Goal: Task Accomplishment & Management: Contribute content

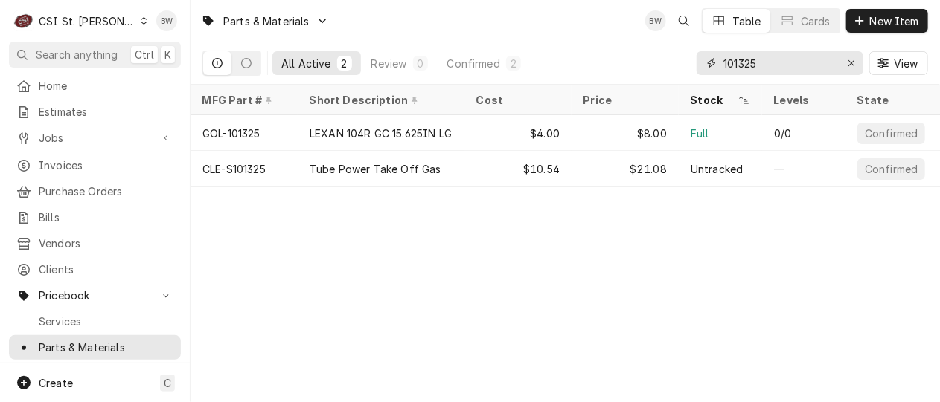
drag, startPoint x: 765, startPoint y: 67, endPoint x: 720, endPoint y: 65, distance: 45.4
click at [720, 65] on div "101325" at bounding box center [779, 63] width 167 height 24
paste input "5514014910"
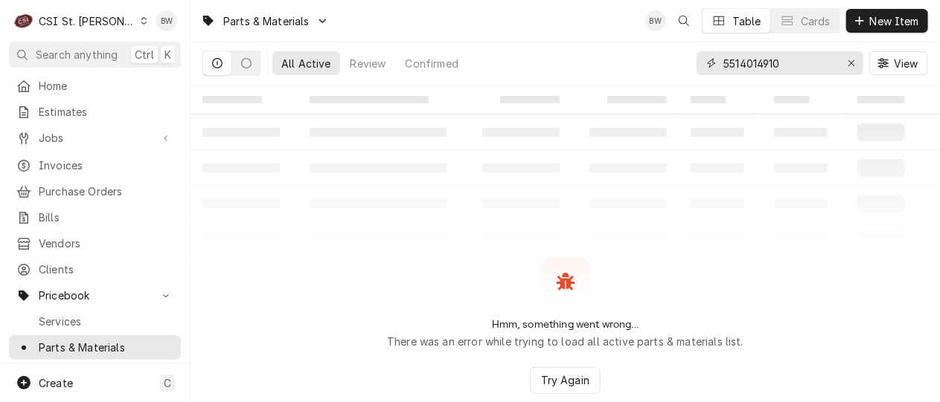
type input "5514014910"
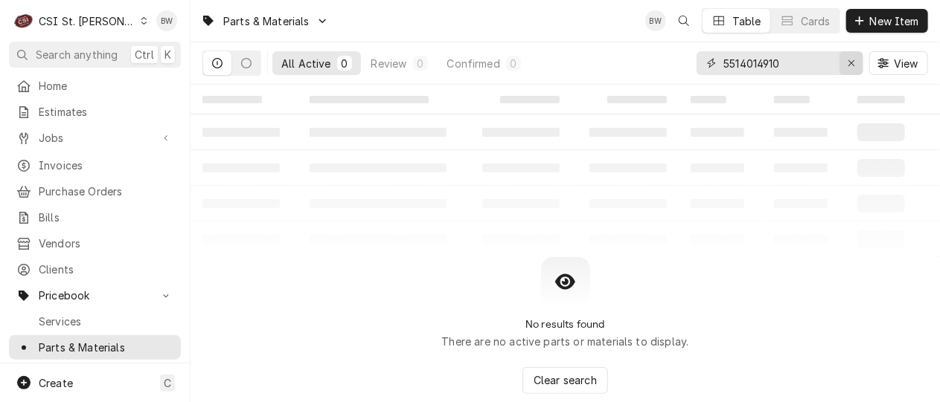
click at [855, 63] on div "Erase input" at bounding box center [851, 63] width 15 height 15
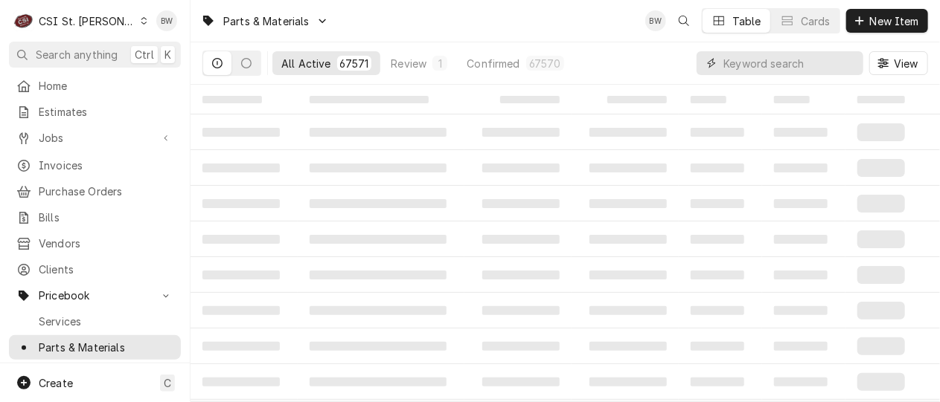
click at [725, 64] on input "Dynamic Content Wrapper" at bounding box center [789, 63] width 132 height 24
paste input "5514014910"
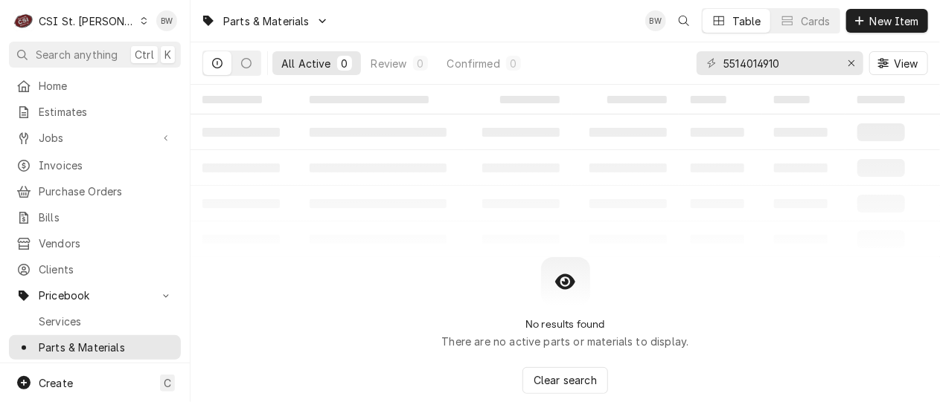
click at [333, 298] on div "No results found There are no active parts or materials to display. Clear search" at bounding box center [564, 325] width 749 height 137
drag, startPoint x: 815, startPoint y: 61, endPoint x: 690, endPoint y: 60, distance: 125.0
click at [690, 60] on div "All Active 0 Review 0 Confirmed 0 5514014910 View" at bounding box center [564, 63] width 725 height 42
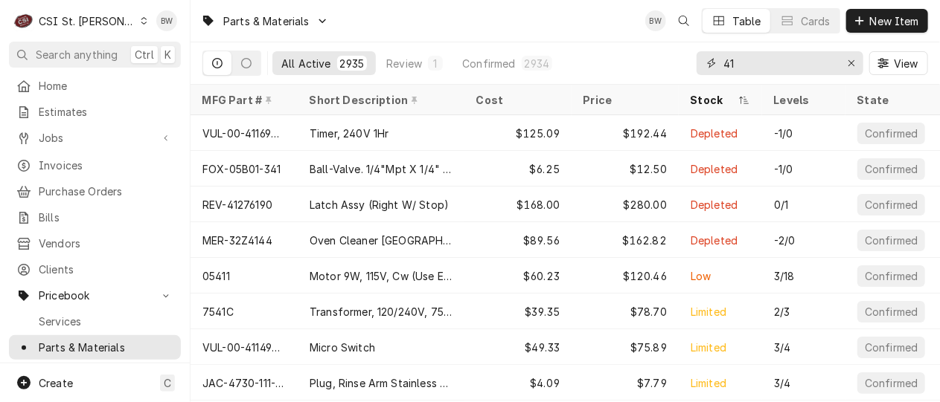
type input "4"
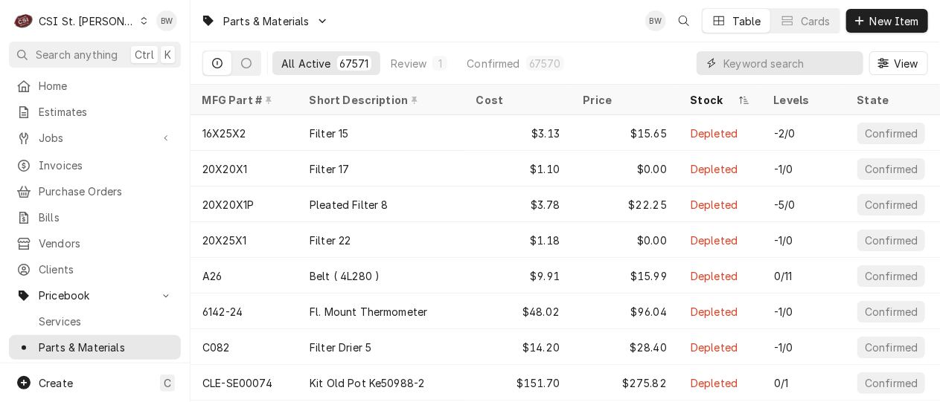
click at [741, 59] on input "Dynamic Content Wrapper" at bounding box center [789, 63] width 132 height 24
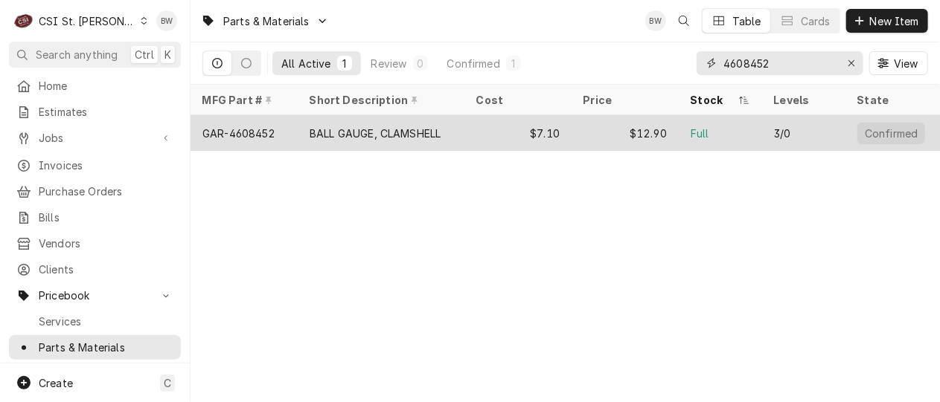
type input "4608452"
click at [269, 132] on div "GAR-4608452" at bounding box center [238, 134] width 72 height 16
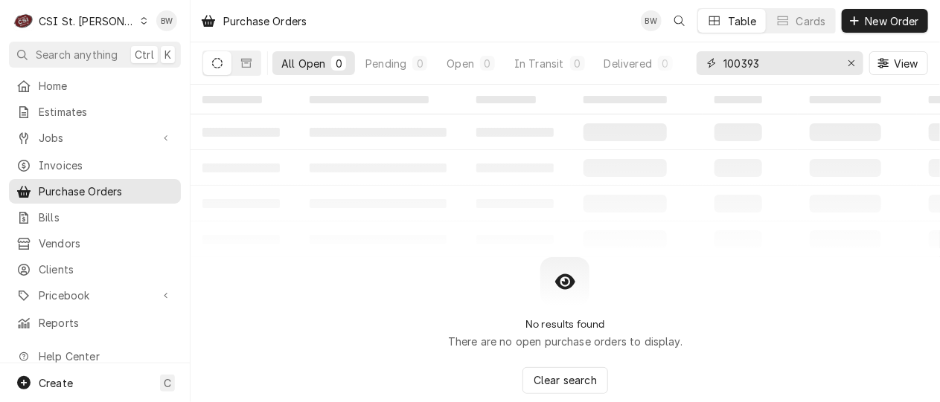
drag, startPoint x: 769, startPoint y: 62, endPoint x: 690, endPoint y: 61, distance: 79.6
click at [690, 61] on div "All Open 0 Pending 0 Open 0 In Transit 0 Delivered 0 Stocked 0 100393 View" at bounding box center [564, 63] width 725 height 42
type input "41509"
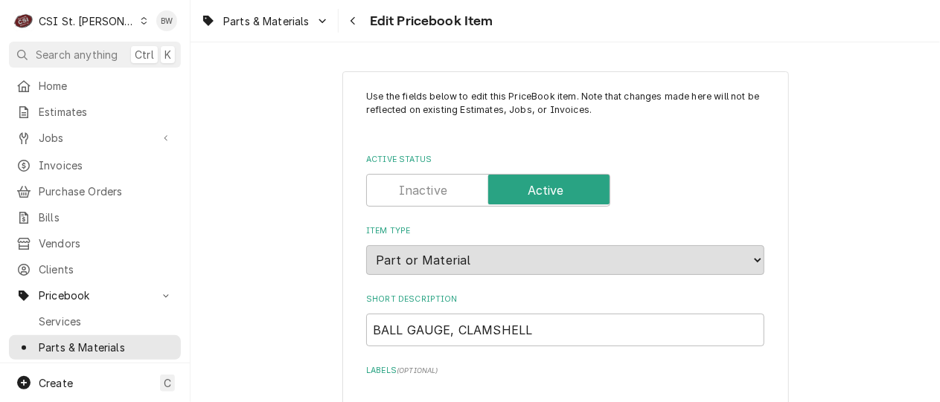
type textarea "x"
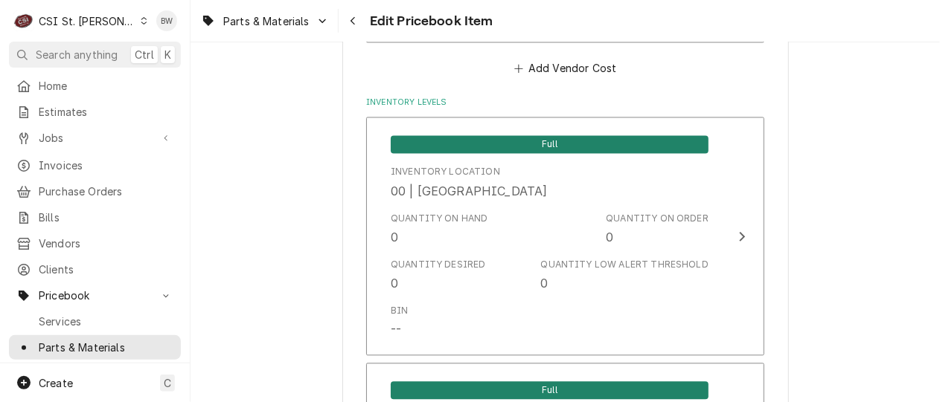
scroll to position [1265, 0]
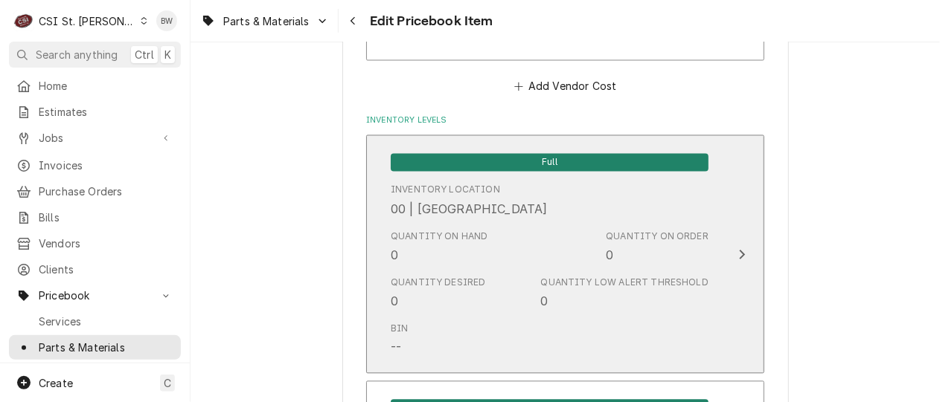
click at [461, 249] on div "Quantity on Hand 0" at bounding box center [439, 247] width 97 height 34
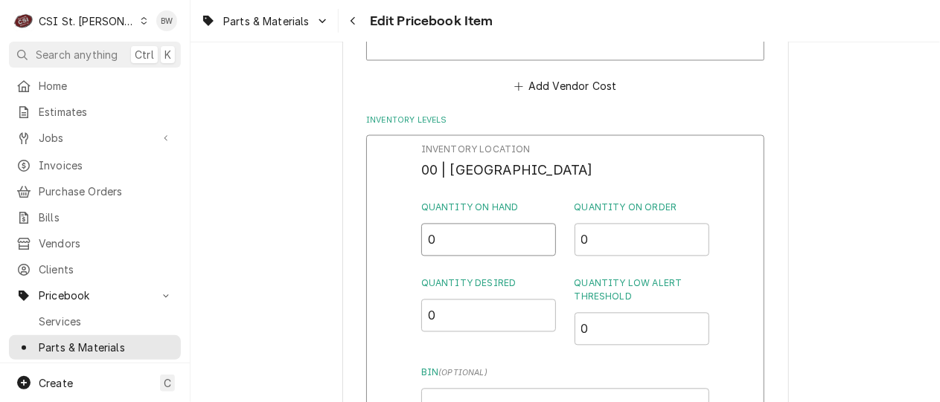
drag, startPoint x: 452, startPoint y: 241, endPoint x: 408, endPoint y: 237, distance: 44.0
click at [408, 238] on div "Inventory Location 00 | STL WAREHOUSE Quantity on Hand 0 Quantity on Order 0 Qu…" at bounding box center [565, 328] width 398 height 387
type input "3"
click at [408, 220] on div "Inventory Location 00 | STL WAREHOUSE Quantity on Hand 3 Quantity on Order 0 Qu…" at bounding box center [565, 328] width 398 height 387
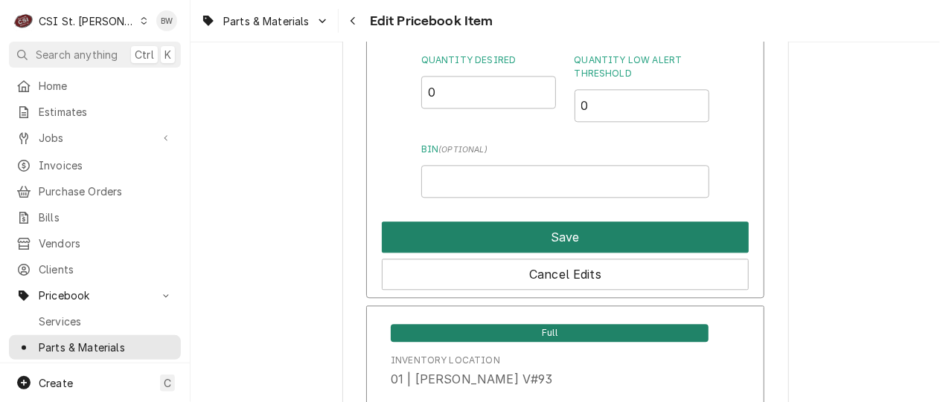
click at [531, 238] on button "Save" at bounding box center [565, 237] width 367 height 31
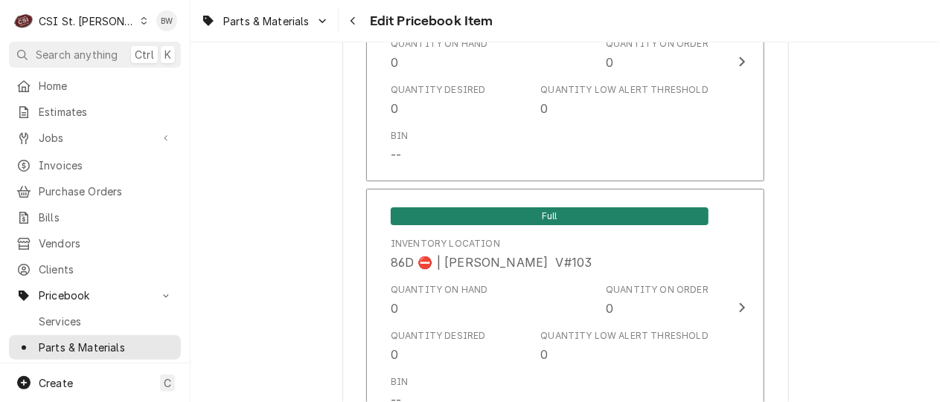
scroll to position [12891, 0]
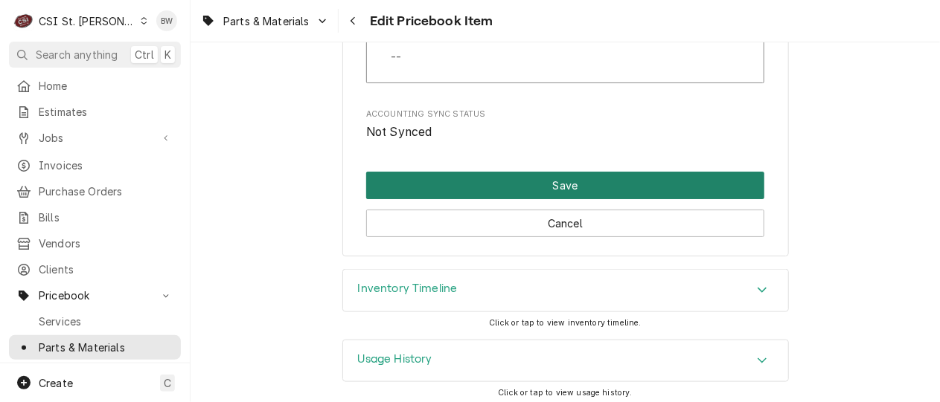
click at [394, 172] on button "Save" at bounding box center [565, 186] width 398 height 28
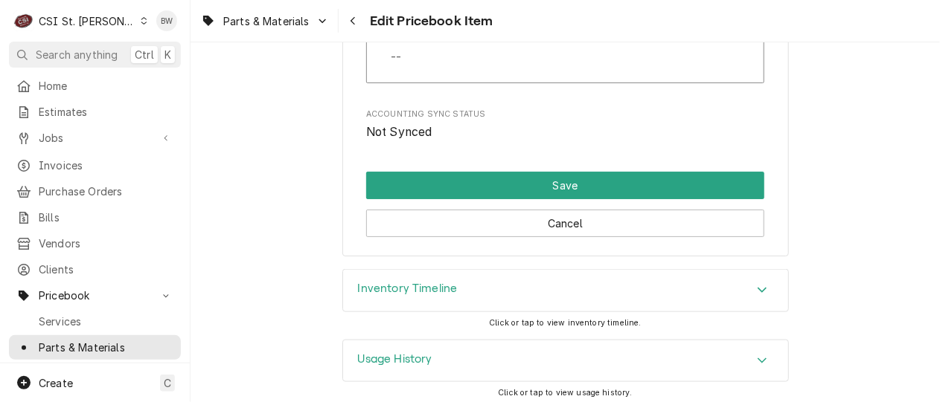
scroll to position [12883, 0]
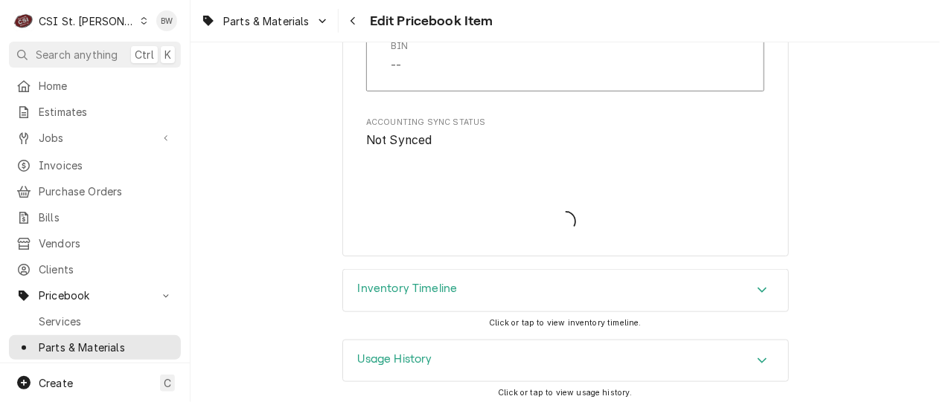
type textarea "x"
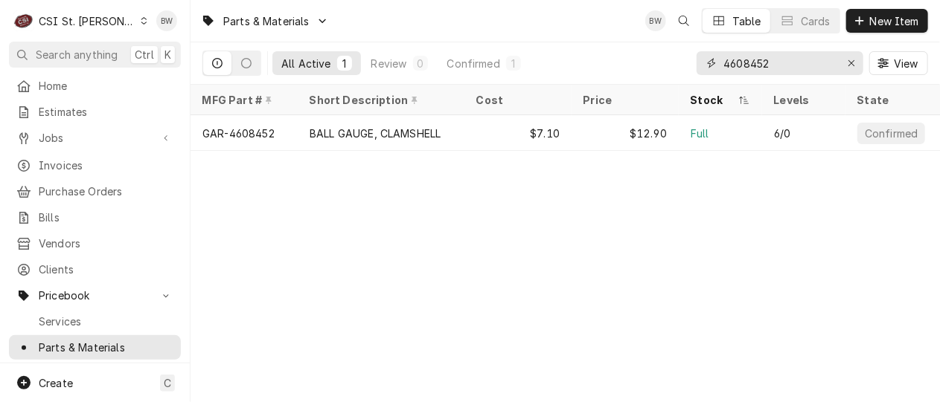
drag, startPoint x: 792, startPoint y: 57, endPoint x: 712, endPoint y: 58, distance: 79.6
click at [712, 58] on div "4608452" at bounding box center [779, 63] width 167 height 24
type input "z"
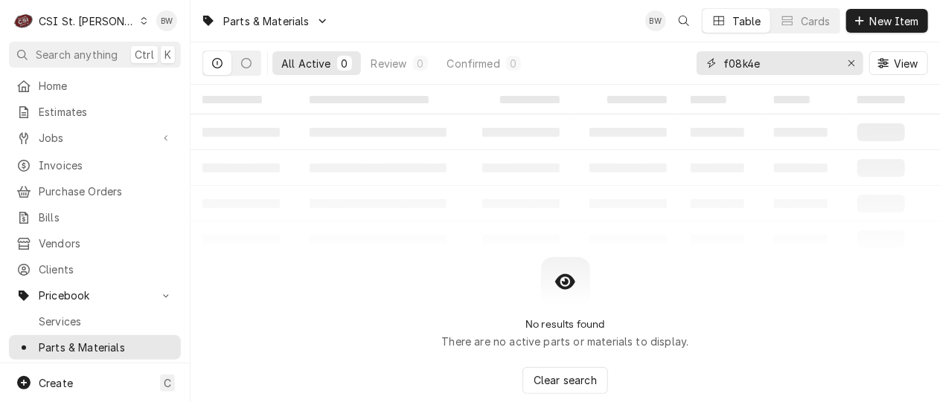
click at [723, 61] on input "f08k4e" at bounding box center [779, 63] width 112 height 24
type input "zf08k4e"
click at [884, 13] on span "New Item" at bounding box center [894, 21] width 55 height 16
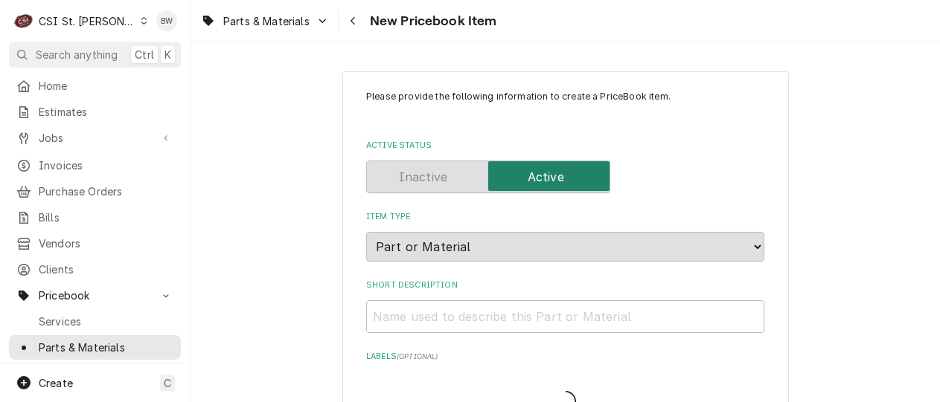
type textarea "x"
click at [404, 312] on input "Short Description" at bounding box center [565, 317] width 398 height 33
type input "C"
type textarea "x"
type input "Co"
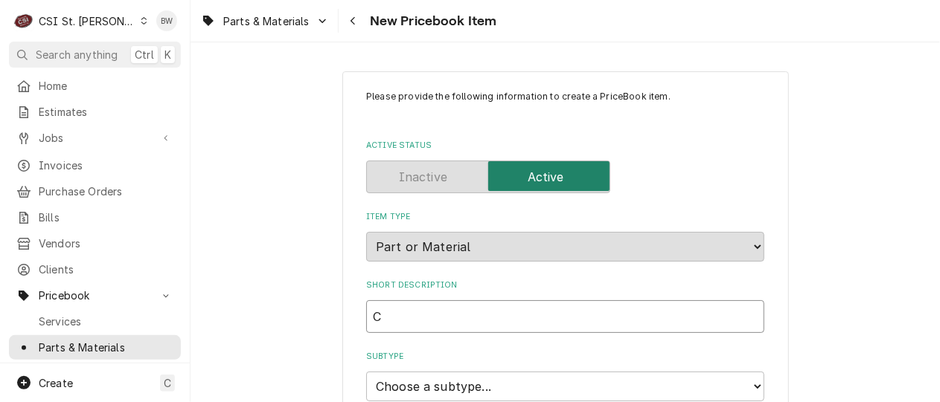
type textarea "x"
type input "Com"
type textarea "x"
type input "Comp"
type textarea "x"
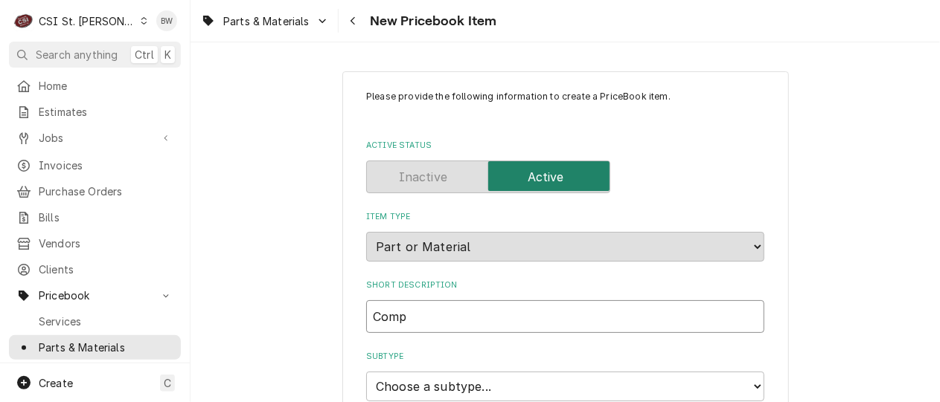
type input "Compr"
type textarea "x"
type input "Compre"
type textarea "x"
type input "Compres"
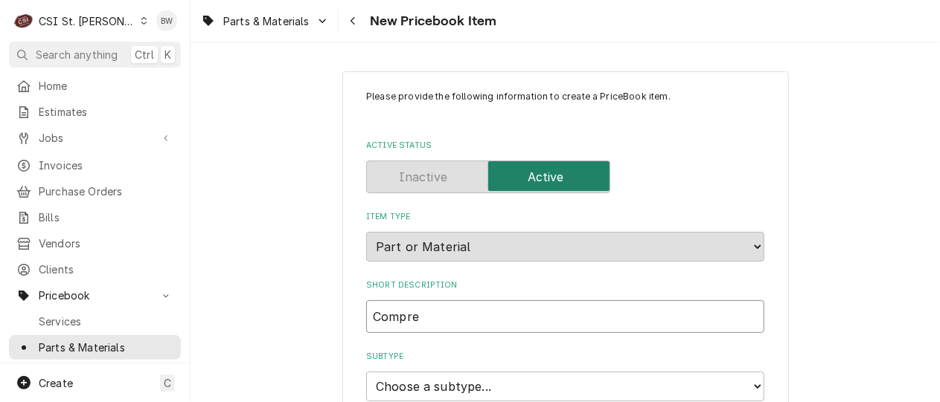
type textarea "x"
type input "Compress"
type textarea "x"
type input "Compresso"
type textarea "x"
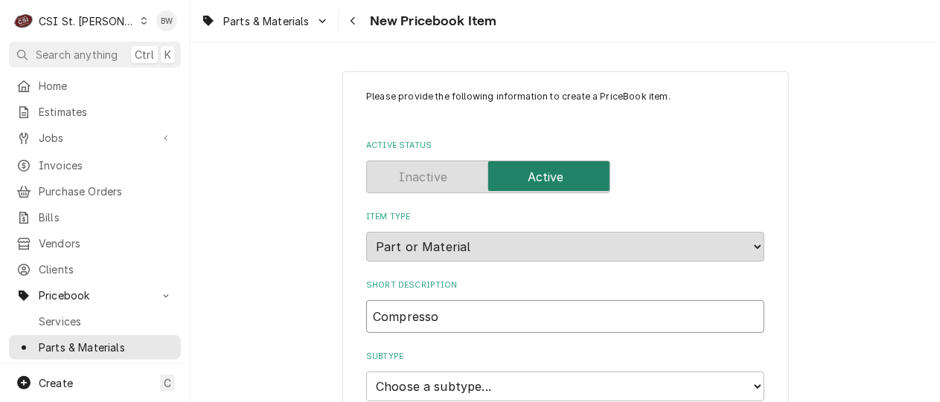
type input "Compressor"
type textarea "x"
type input "Compressor"
type textarea "x"
type input "Compressor C"
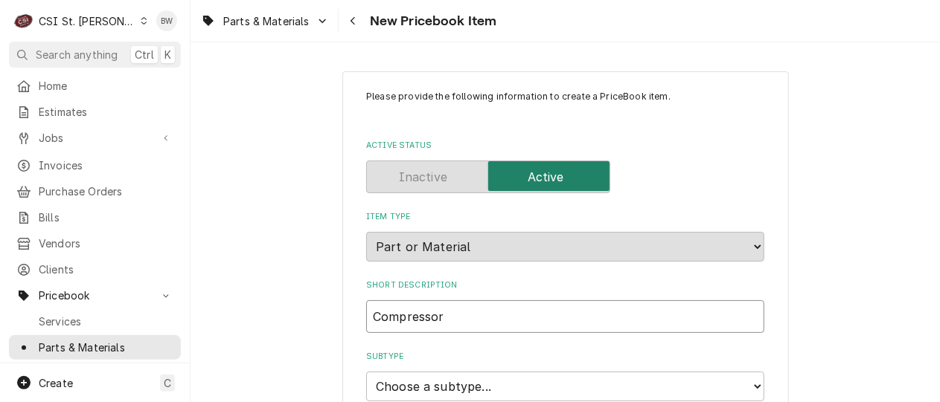
type textarea "x"
type input "Compressor Co"
type textarea "x"
type input "Compressor Cop"
type textarea "x"
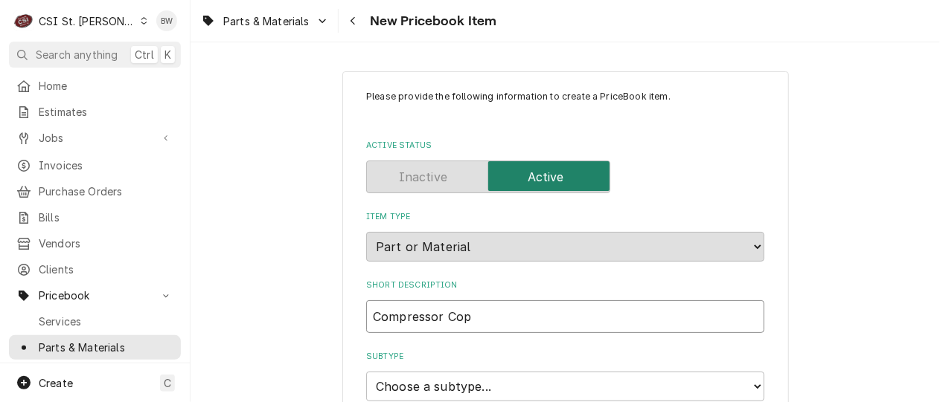
type input "Compressor Cope"
type textarea "x"
type input "Compressor Copel"
type textarea "x"
type input "Compressor Copela"
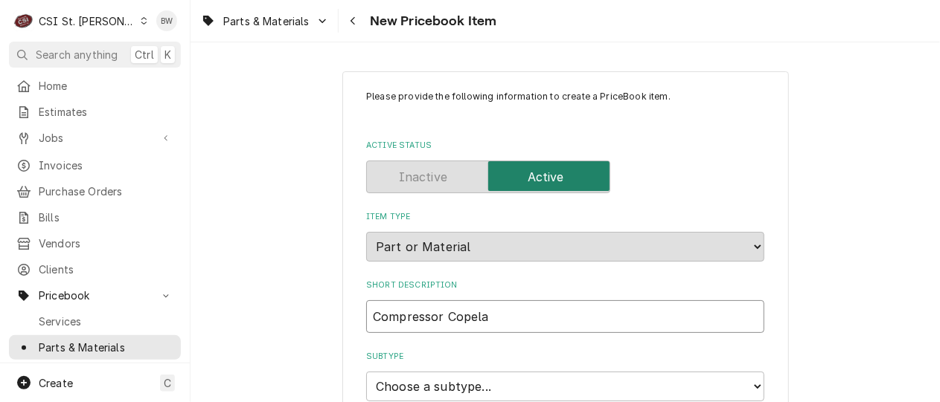
type textarea "x"
type input "Compressor Copelan"
type textarea "x"
type input "Compressor Copeland"
type textarea "x"
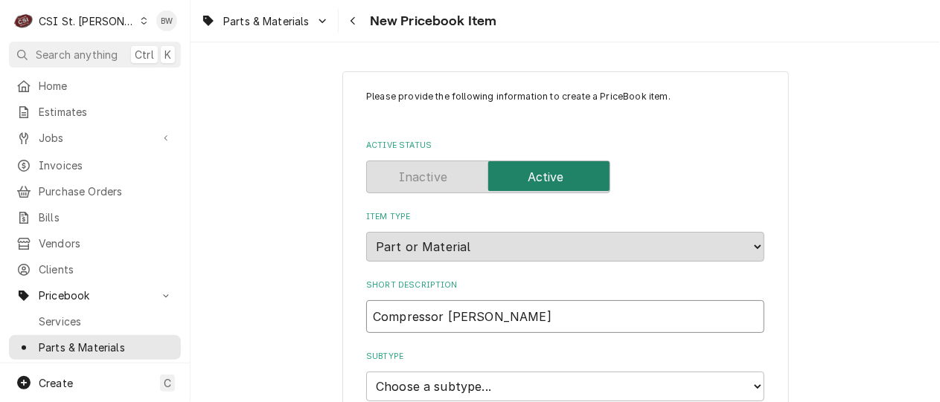
type input "Compressor Copeland"
type textarea "x"
type input "Compressor Copeland S"
type textarea "x"
type input "Compressor Copeland Sc"
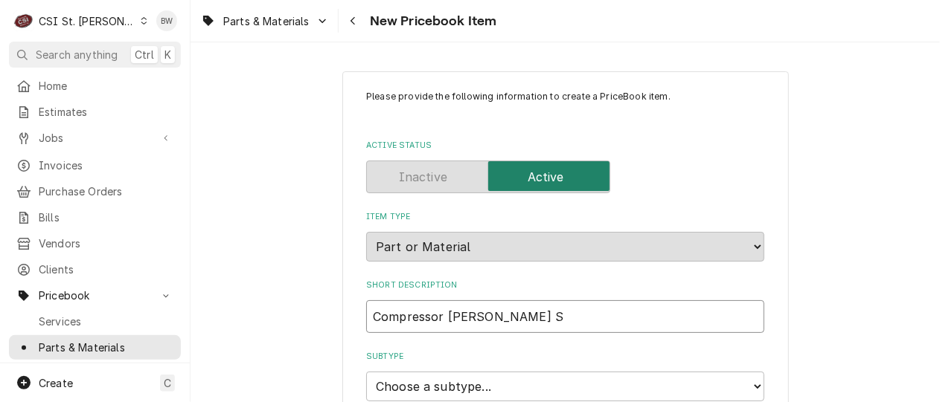
type textarea "x"
type input "Compressor Copeland Scr"
type textarea "x"
type input "Compressor Copeland Scro"
type textarea "x"
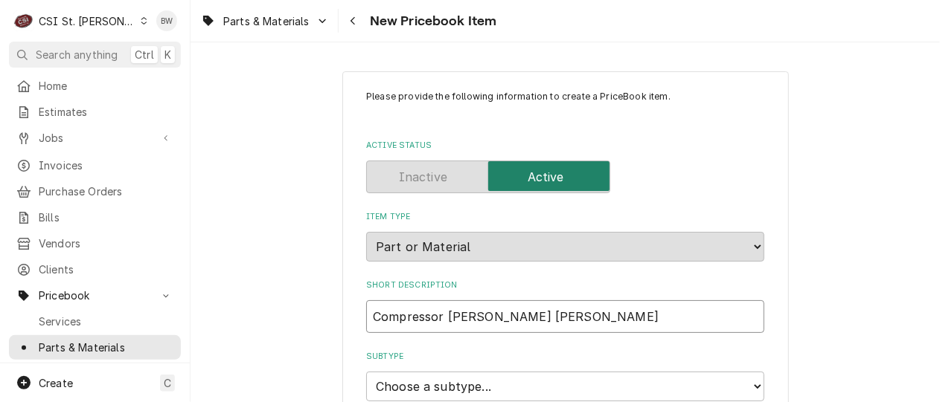
type input "Compressor Copeland Scrol"
type textarea "x"
type input "Compressor Copeland Scroll"
type textarea "x"
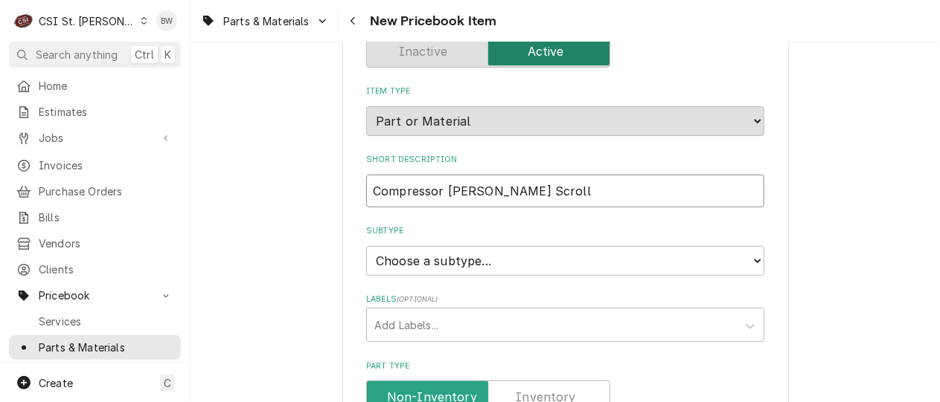
scroll to position [149, 0]
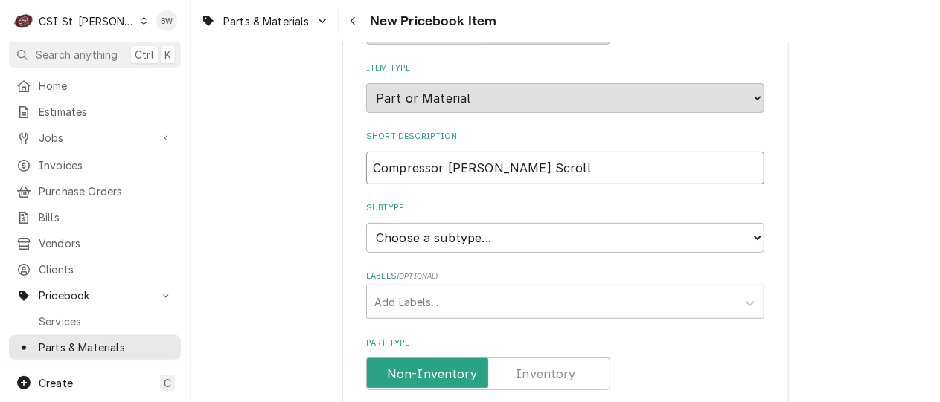
type input "Compressor Copeland Scroll"
click at [418, 236] on select "Choose a subtype... [#2-DUAL] AFTERHRS-WH-CHG-2 [#2-DUAL] BEV-EQUIP [#2-DUAL] B…" at bounding box center [565, 238] width 398 height 30
select select "1"
click at [366, 223] on select "Choose a subtype... [#2-DUAL] AFTERHRS-WH-CHG-2 [#2-DUAL] BEV-EQUIP [#2-DUAL] B…" at bounding box center [565, 238] width 398 height 30
type textarea "x"
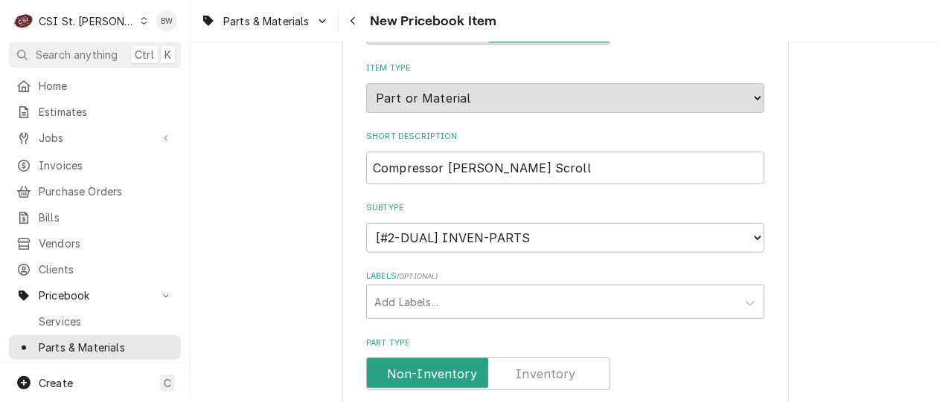
click at [545, 371] on label "Part Type" at bounding box center [488, 374] width 244 height 33
click at [545, 371] on input "Part Type" at bounding box center [488, 374] width 231 height 33
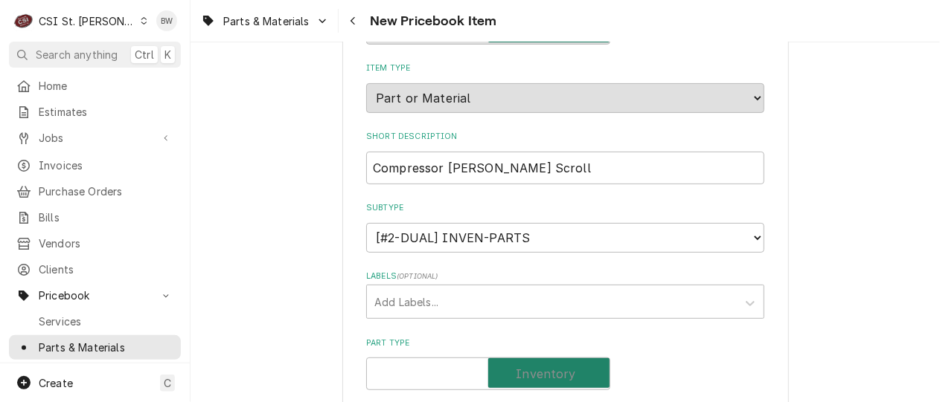
checkbox input "true"
type textarea "x"
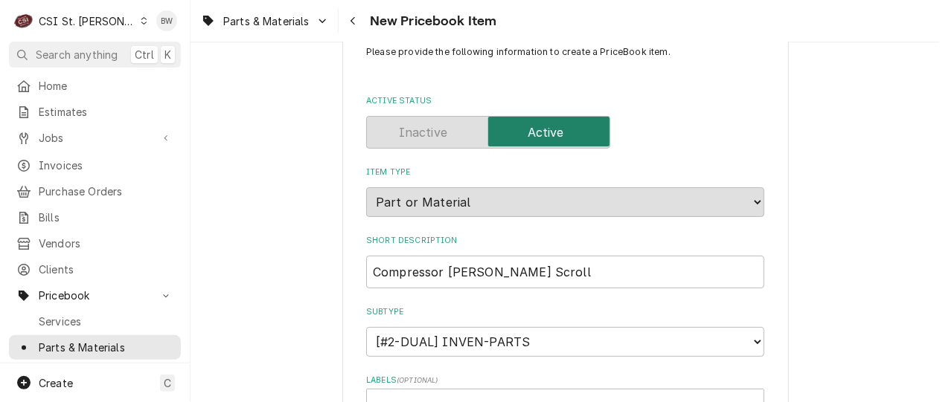
scroll to position [0, 0]
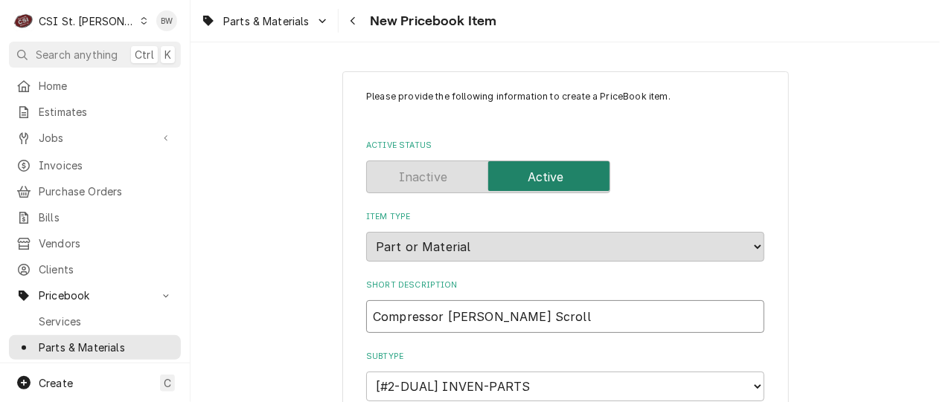
click at [543, 312] on input "Compressor Copeland Scroll" at bounding box center [565, 317] width 398 height 33
type input "Compressor Copeland Scroll"
type textarea "x"
type input "Compressor Copeland Scroll 3"
type textarea "x"
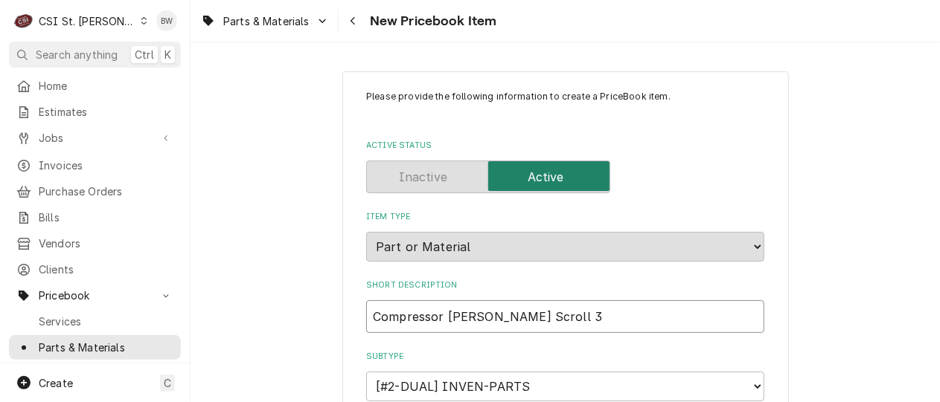
type input "Compressor Copeland Scroll 3P"
type textarea "x"
type input "Compressor Copeland Scroll 3PH"
type textarea "x"
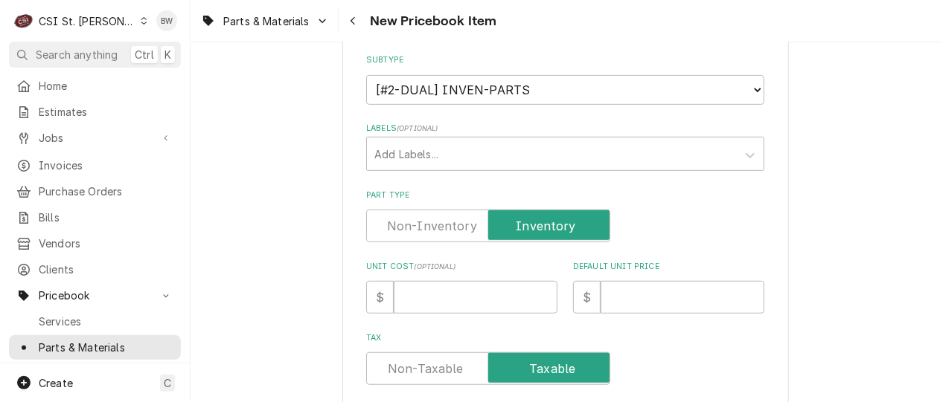
scroll to position [298, 0]
type input "Compressor Copeland Scroll 3PH"
click at [426, 300] on input "Unit Cost ( optional )" at bounding box center [476, 296] width 164 height 33
type input "2"
type textarea "x"
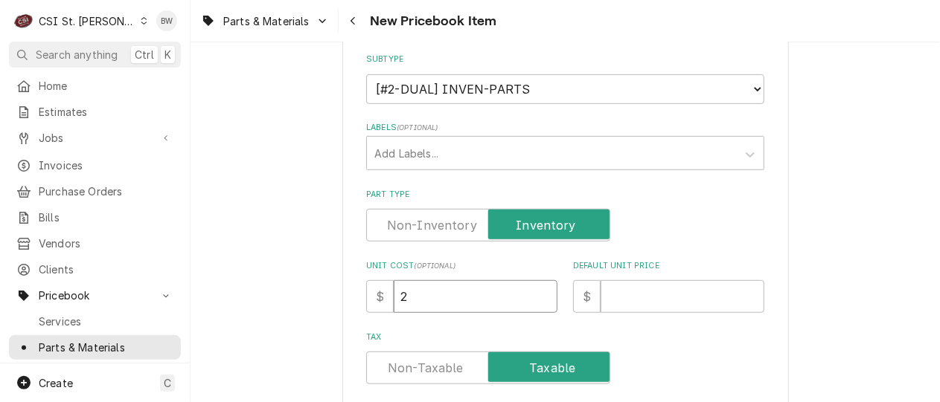
type input "26"
type textarea "x"
type input "260"
type textarea "x"
type input "2606"
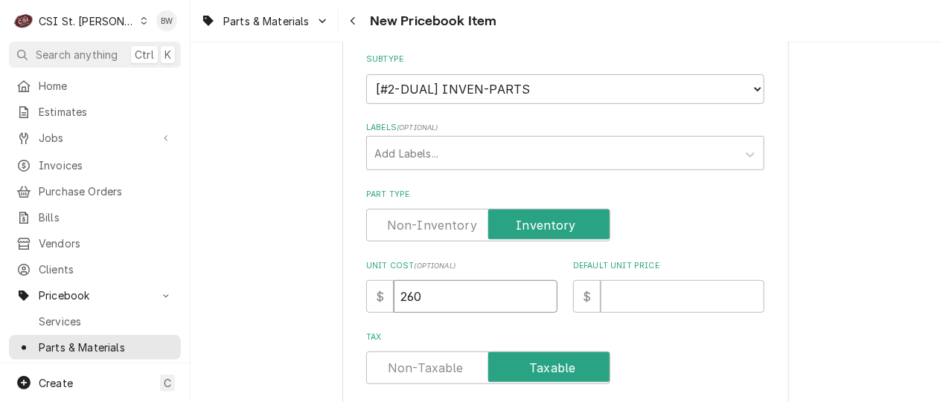
type textarea "x"
type input "2606.8"
type textarea "x"
type input "2606.86"
type textarea "x"
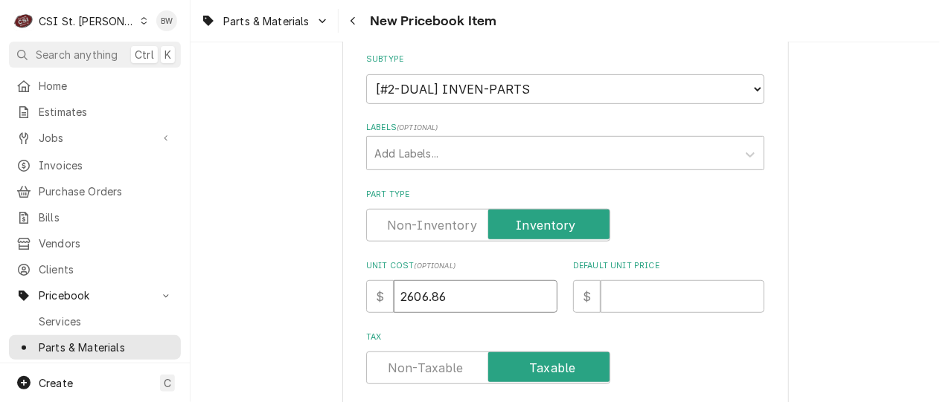
type input "2606.86"
type input "3"
type textarea "x"
type input "34"
type textarea "x"
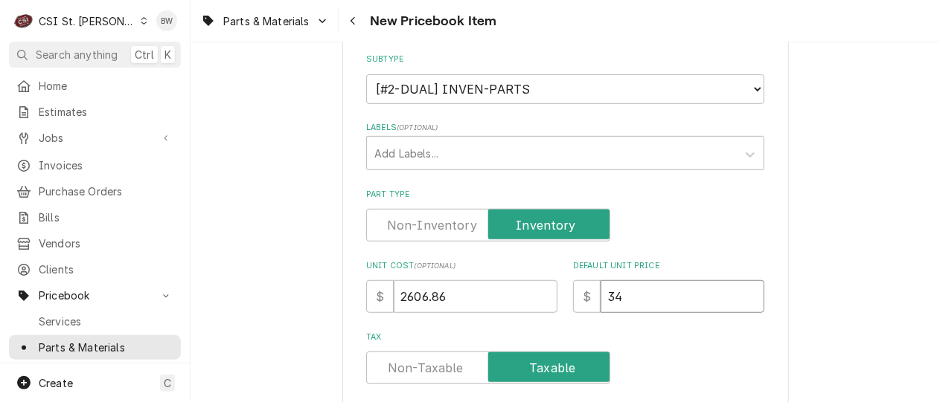
type input "347"
type textarea "x"
type input "3475"
type textarea "x"
type input "3475.8"
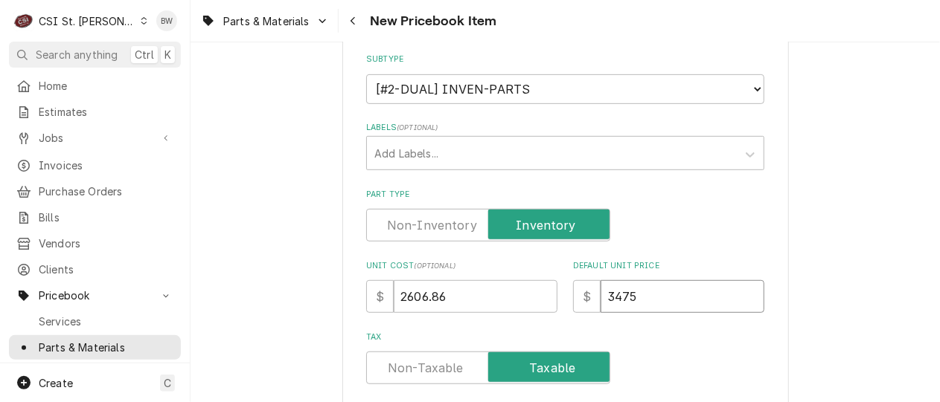
type textarea "x"
type input "3475.81"
type textarea "x"
type input "3475.81"
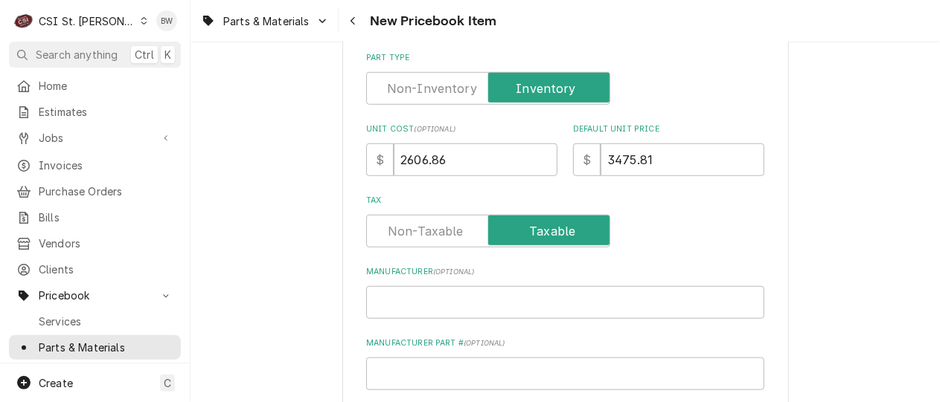
scroll to position [446, 0]
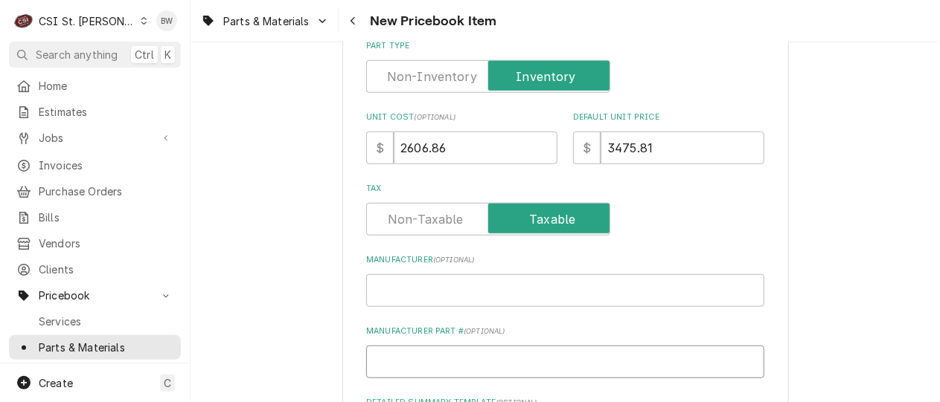
click at [401, 358] on input "Manufacturer Part # ( optional )" at bounding box center [565, 362] width 398 height 33
type input "Z"
type textarea "x"
type input "ZF"
type textarea "x"
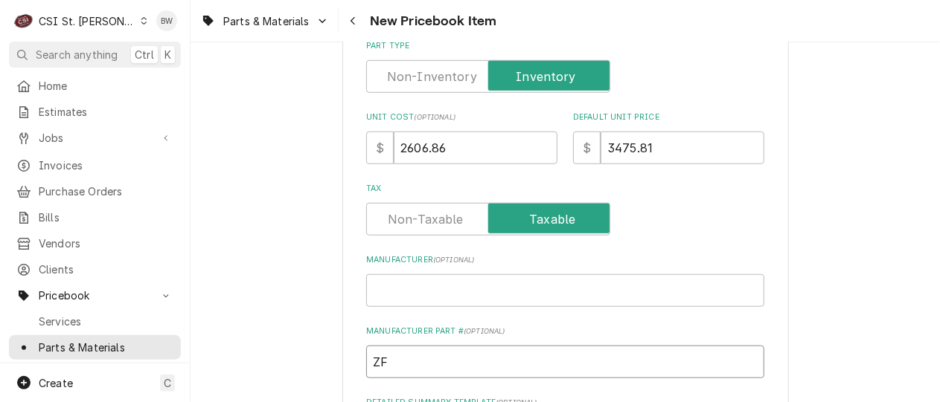
type input "ZF0"
type textarea "x"
type input "ZF08"
type textarea "x"
type input "ZF08K"
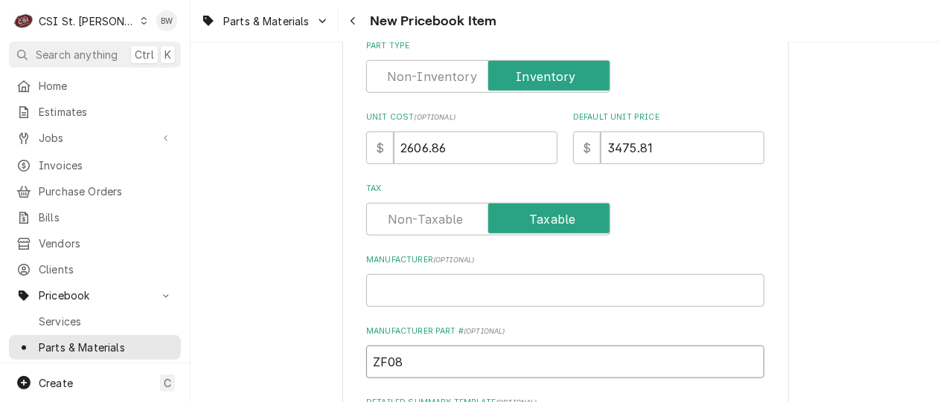
type textarea "x"
type input "ZF08K4"
type textarea "x"
type input "ZF08K4E"
type textarea "x"
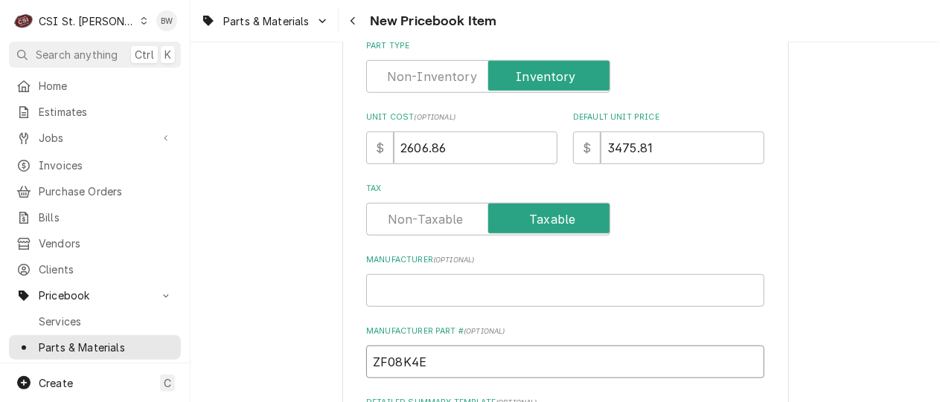
type input "ZF08K4ET"
type textarea "x"
type input "ZF08K4ETF"
type textarea "x"
type input "ZF08K4ETF5"
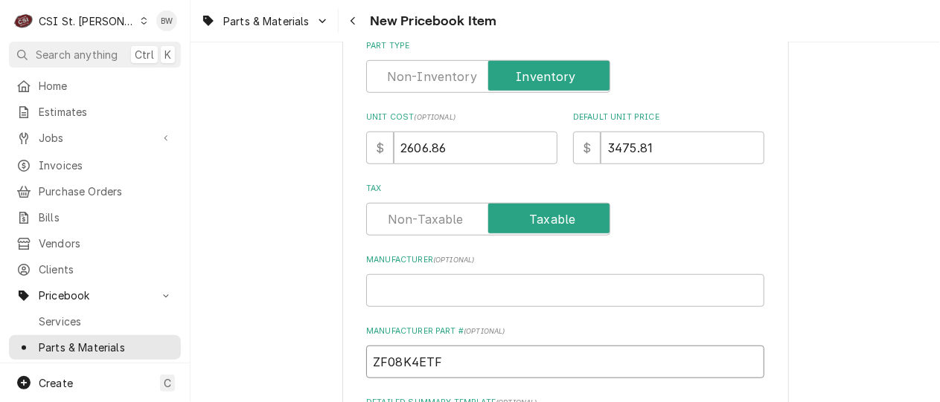
type textarea "x"
type input "ZF08K4ETF59"
type textarea "x"
type input "ZF08K4ETF593"
type textarea "x"
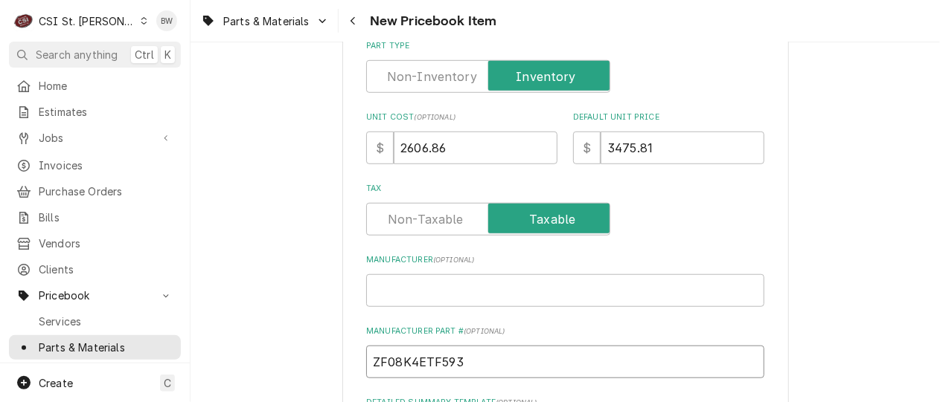
type input "ZF08K4ETF5931"
type textarea "x"
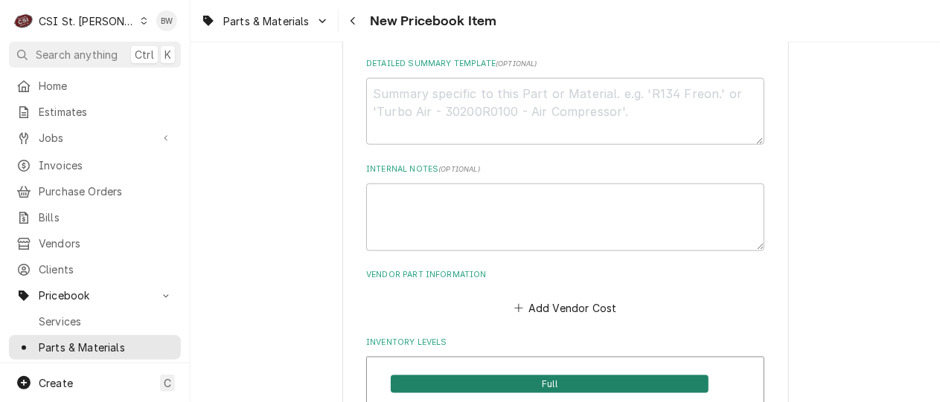
scroll to position [818, 0]
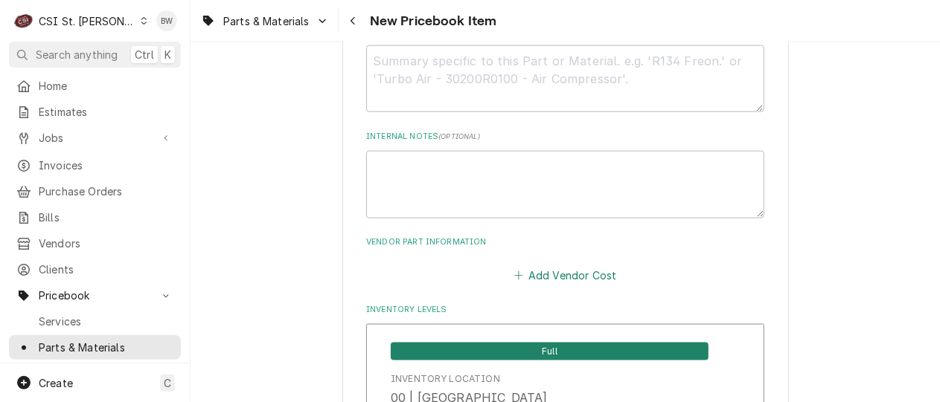
type input "ZF08K4ETF5931"
click at [548, 272] on button "Add Vendor Cost" at bounding box center [565, 275] width 108 height 21
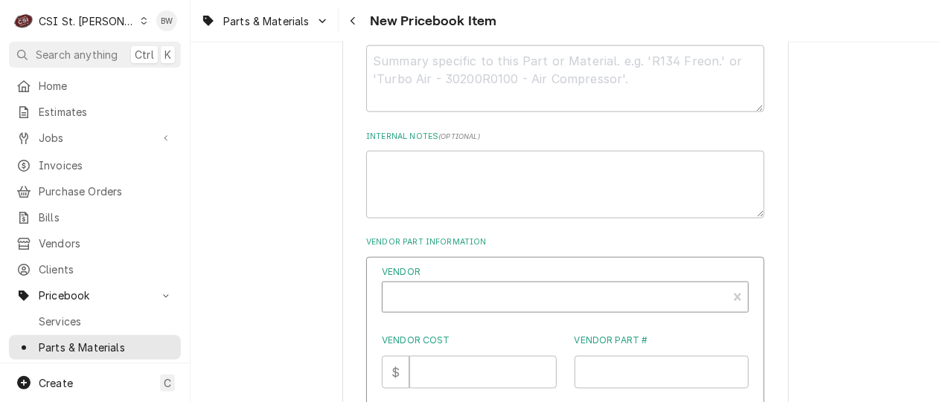
type textarea "x"
click at [426, 291] on div "Vendor" at bounding box center [555, 304] width 330 height 36
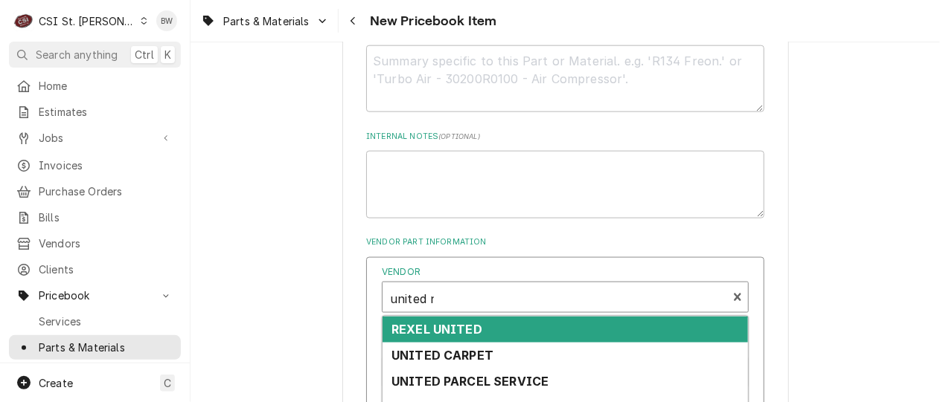
type input "united re"
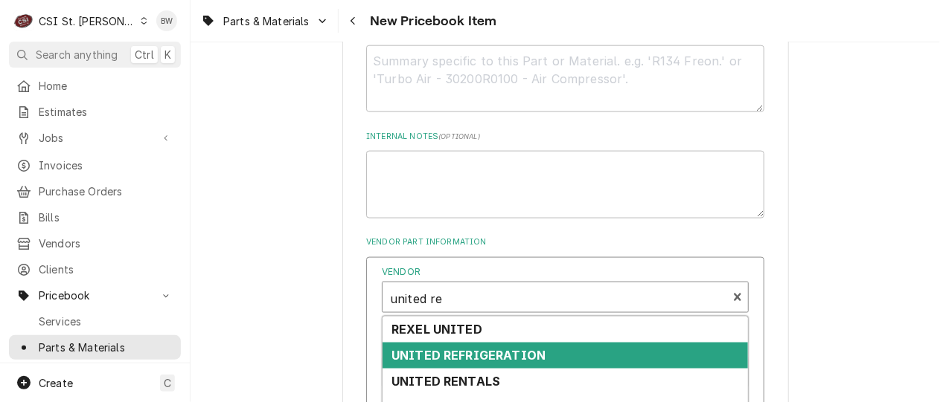
click at [452, 356] on strong "UNITED REFRIGERATION" at bounding box center [468, 355] width 154 height 15
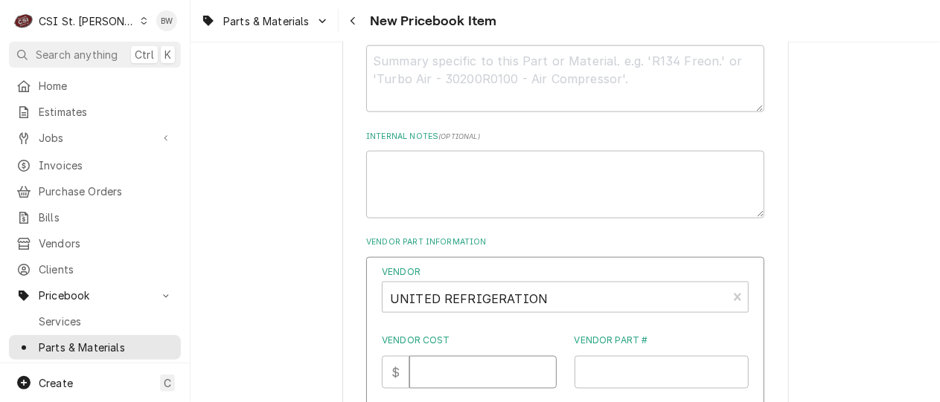
click at [452, 363] on input "Vendor Cost" at bounding box center [482, 372] width 147 height 33
type input "2606.86"
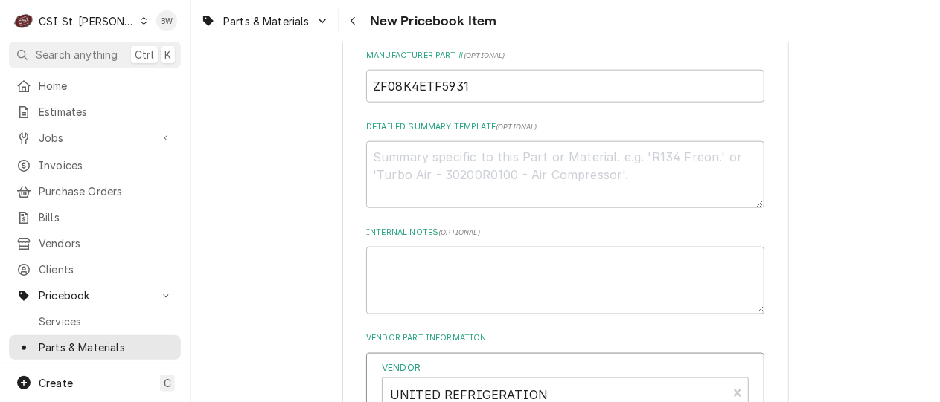
scroll to position [670, 0]
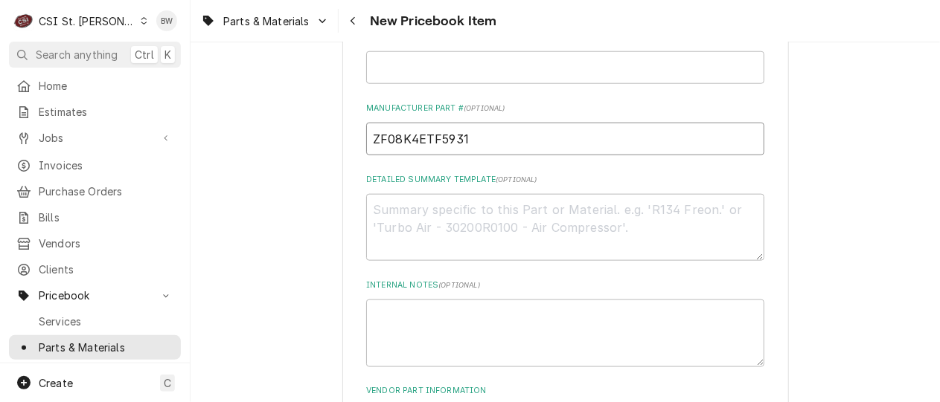
drag, startPoint x: 484, startPoint y: 143, endPoint x: 370, endPoint y: 137, distance: 114.0
click at [370, 137] on input "ZF08K4ETF5931" at bounding box center [565, 139] width 398 height 33
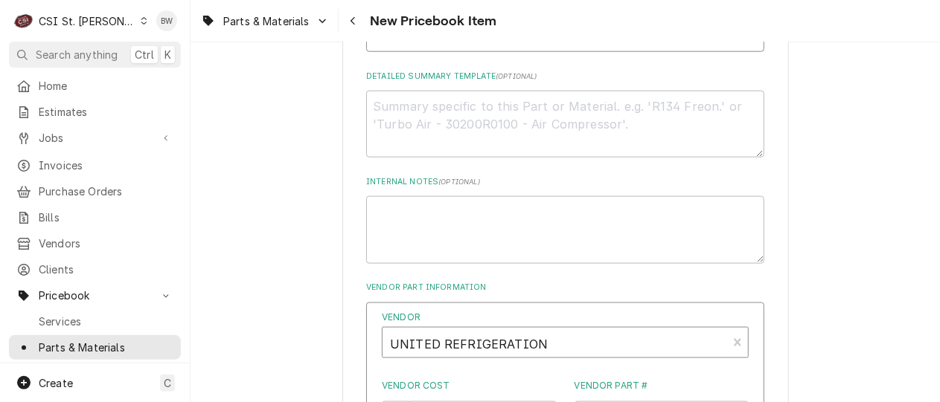
scroll to position [818, 0]
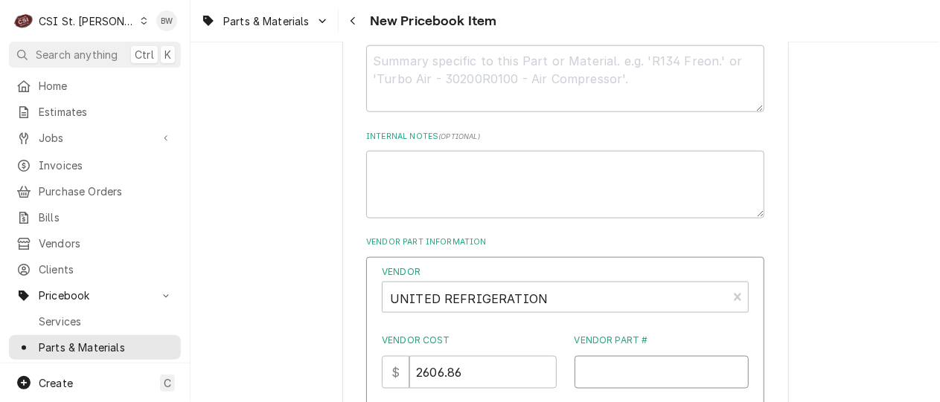
click at [610, 373] on input "Vendor Part #" at bounding box center [661, 372] width 175 height 33
paste input "ZF08K4ETF5931"
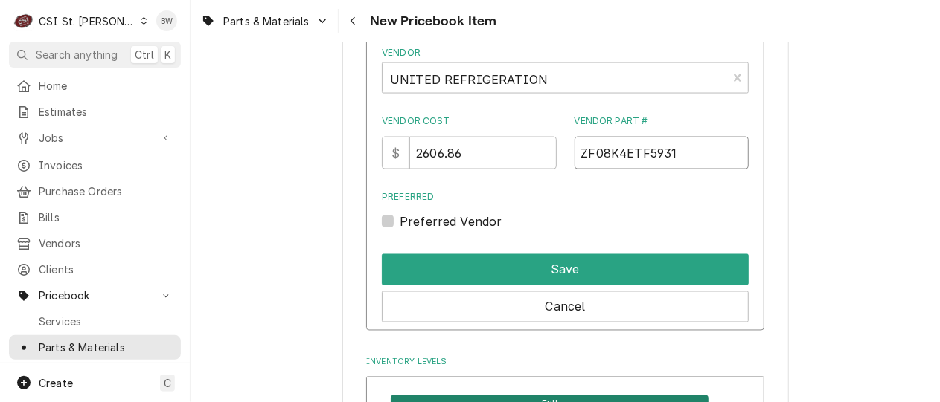
scroll to position [1041, 0]
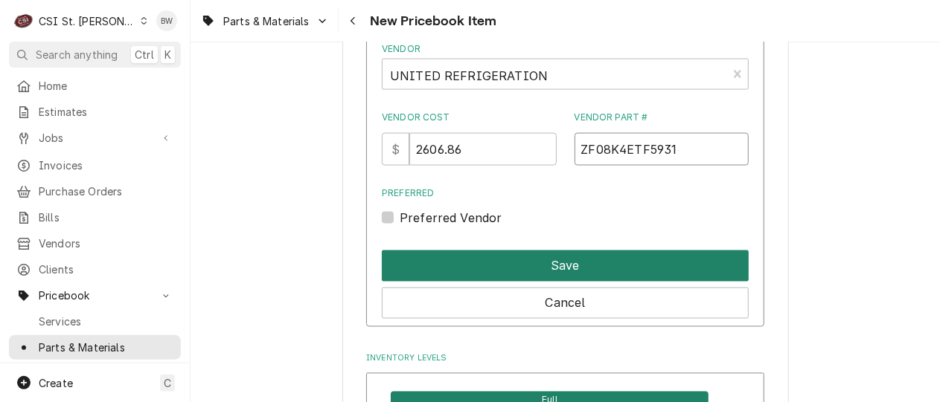
type input "ZF08K4ETF5931"
click at [546, 264] on button "Save" at bounding box center [565, 266] width 367 height 31
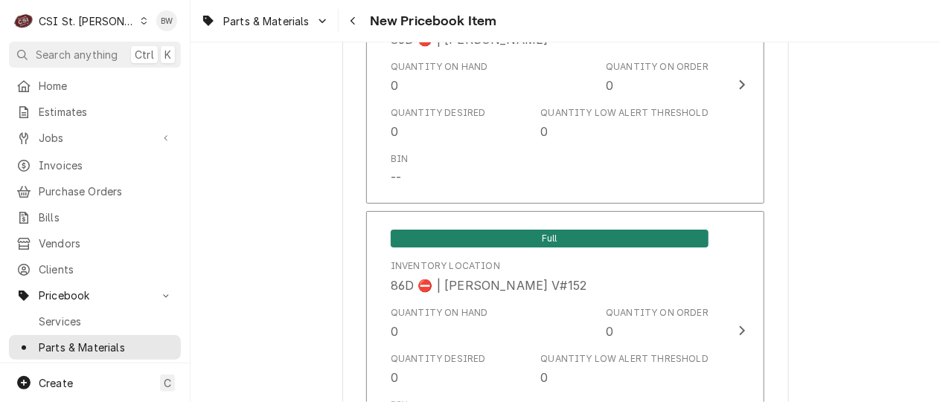
scroll to position [12529, 0]
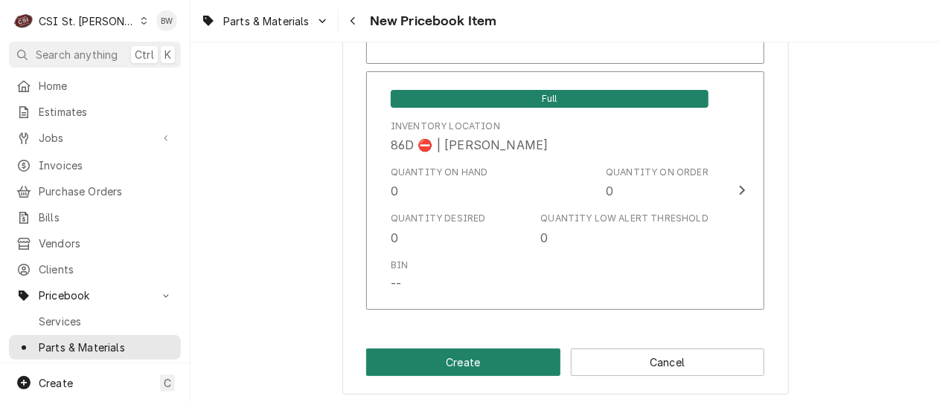
click at [434, 358] on button "Create" at bounding box center [463, 363] width 194 height 28
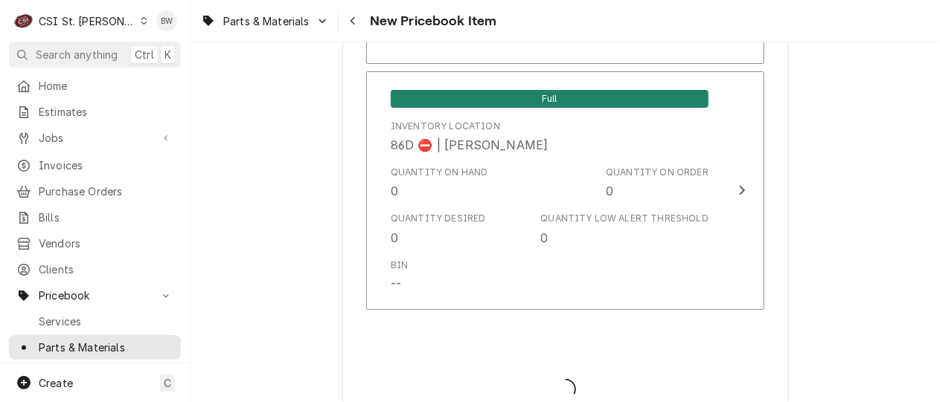
type textarea "x"
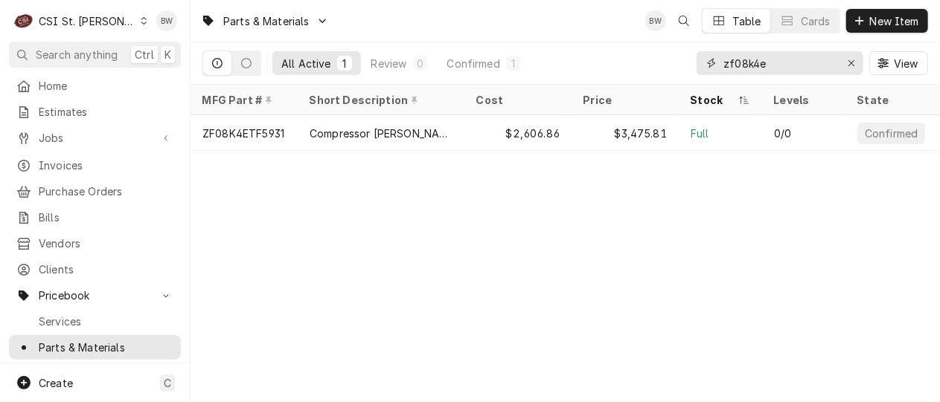
drag, startPoint x: 792, startPoint y: 65, endPoint x: 700, endPoint y: 64, distance: 91.5
click at [700, 64] on div "zf08k4e" at bounding box center [779, 63] width 167 height 24
drag, startPoint x: 792, startPoint y: 71, endPoint x: 698, endPoint y: 68, distance: 93.8
click at [698, 68] on div "998050001" at bounding box center [779, 63] width 167 height 24
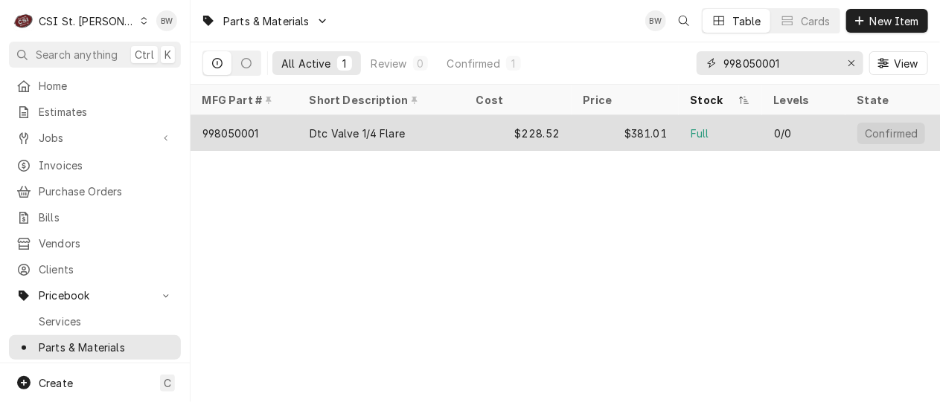
type input "998050001"
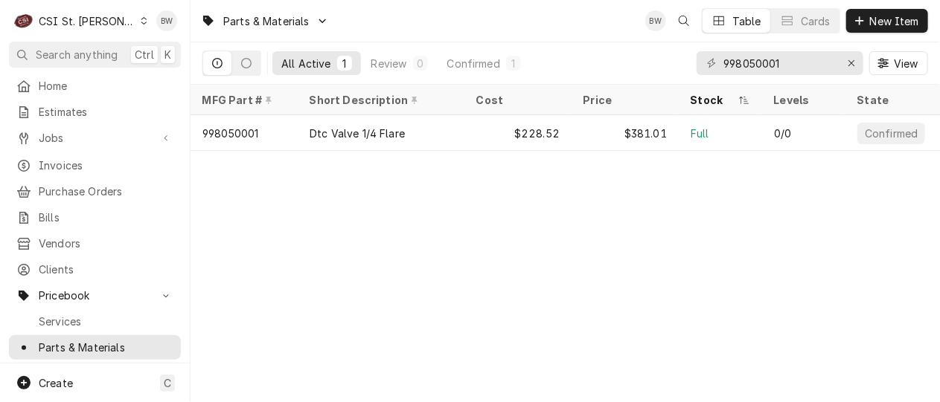
click at [367, 234] on div "Parts & Materials BW Table Cards New Item All Active 1 Review 0 Confirmed 1 998…" at bounding box center [564, 201] width 749 height 402
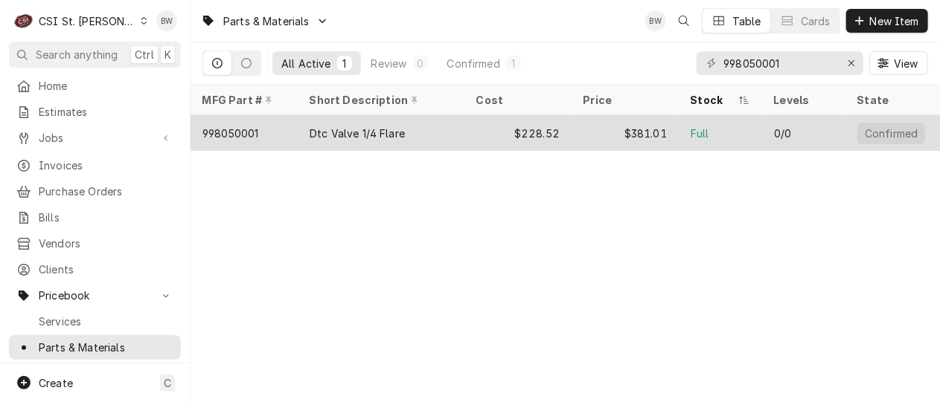
click at [261, 134] on div "998050001" at bounding box center [243, 133] width 107 height 36
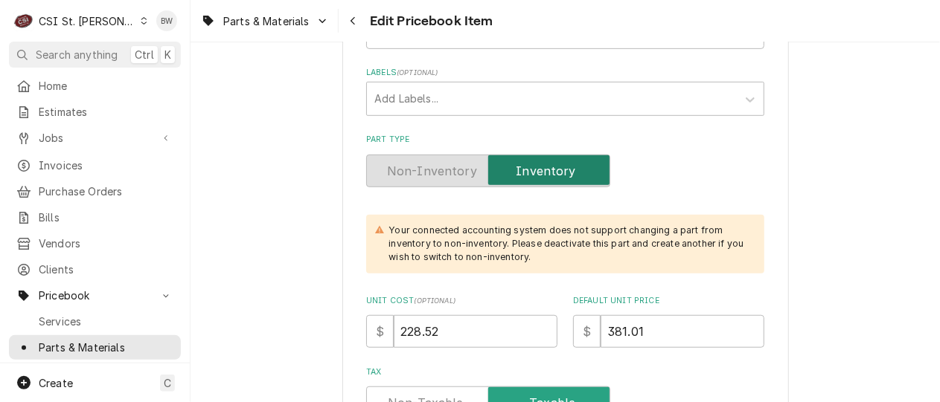
scroll to position [372, 0]
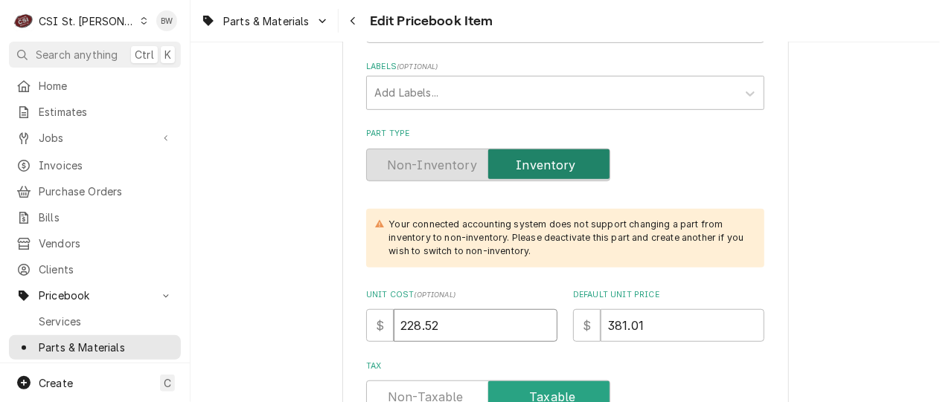
drag, startPoint x: 452, startPoint y: 319, endPoint x: 360, endPoint y: 321, distance: 91.5
click at [366, 321] on div "$ 228.52" at bounding box center [461, 325] width 191 height 33
type textarea "x"
type input "34"
type textarea "x"
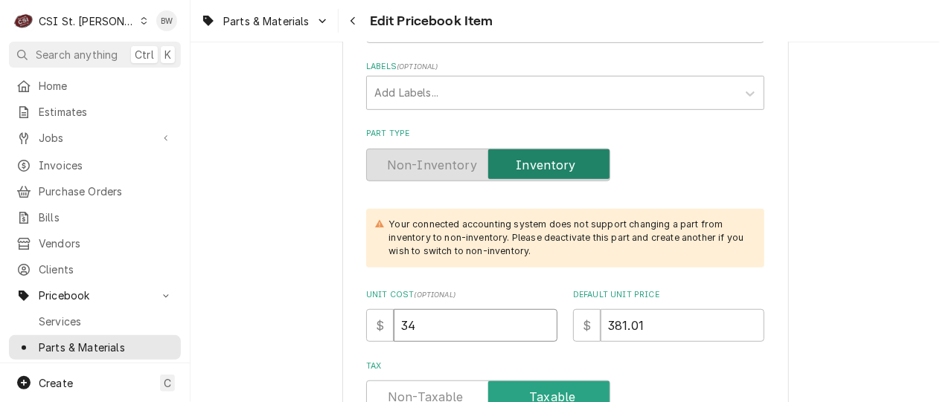
type input "349"
type textarea "x"
type input "349.02"
type textarea "x"
type input "349.02"
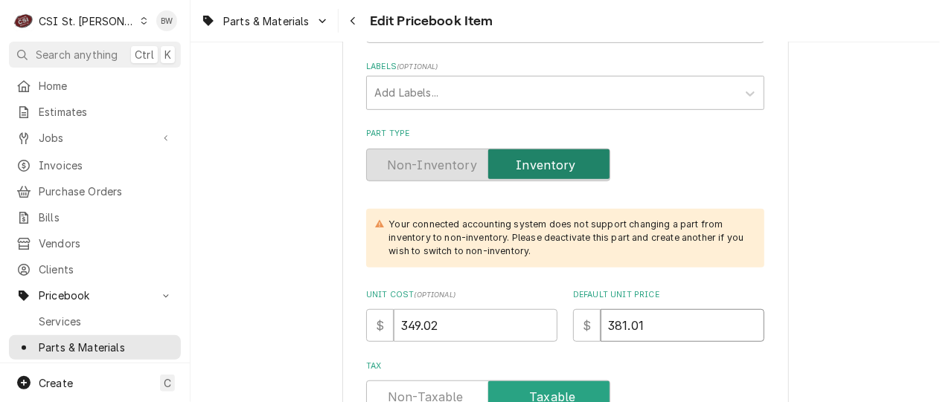
drag, startPoint x: 675, startPoint y: 327, endPoint x: 561, endPoint y: 324, distance: 114.6
click at [561, 324] on div "Unit Cost ( optional ) $ 349.02 Default Unit Price $ 381.01" at bounding box center [565, 315] width 398 height 53
type textarea "x"
type input "6"
type textarea "x"
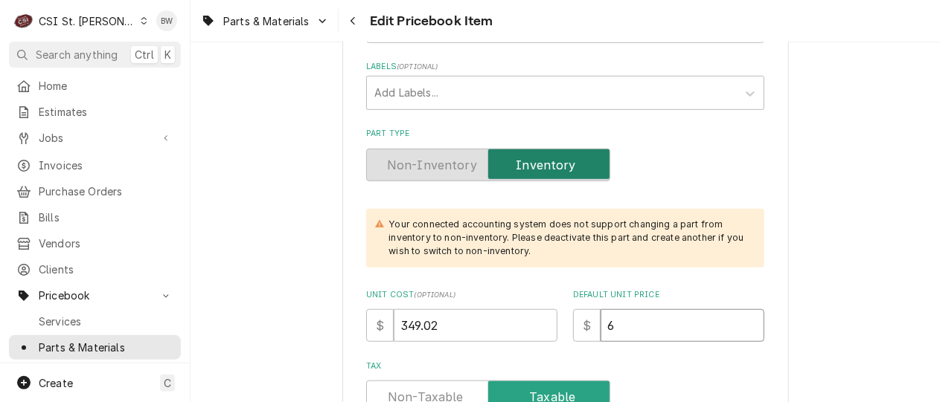
type input "69"
type textarea "x"
type input "698"
type textarea "x"
type input "698.0"
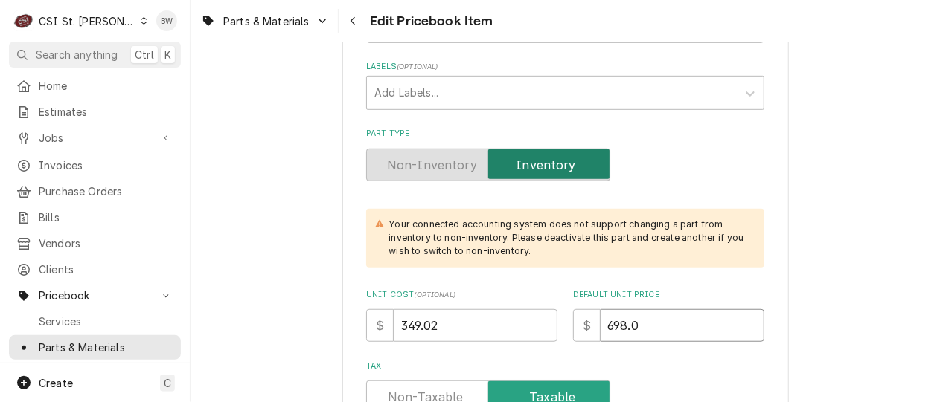
type textarea "x"
type input "698.04"
click at [553, 303] on div "Unit Cost ( optional ) $ 349.02 Default Unit Price $ 698.04" at bounding box center [565, 315] width 398 height 53
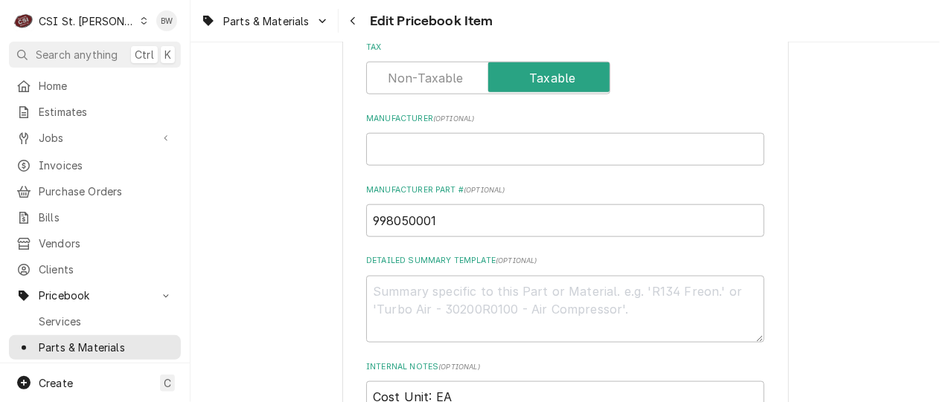
scroll to position [670, 0]
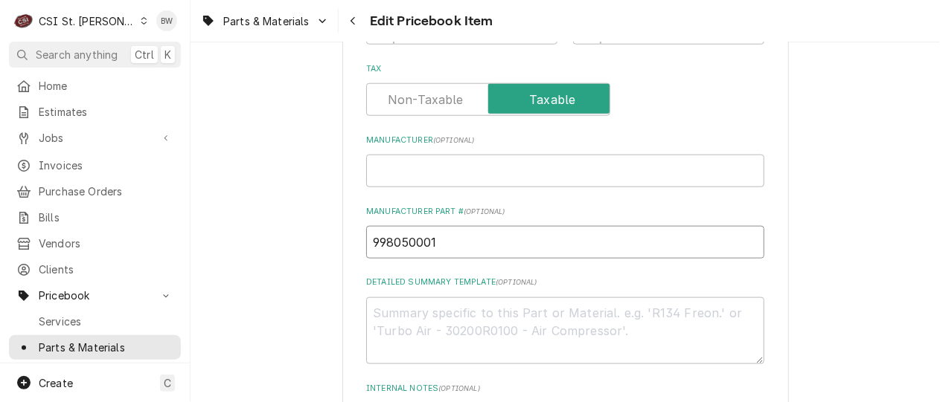
drag, startPoint x: 437, startPoint y: 242, endPoint x: 344, endPoint y: 243, distance: 93.0
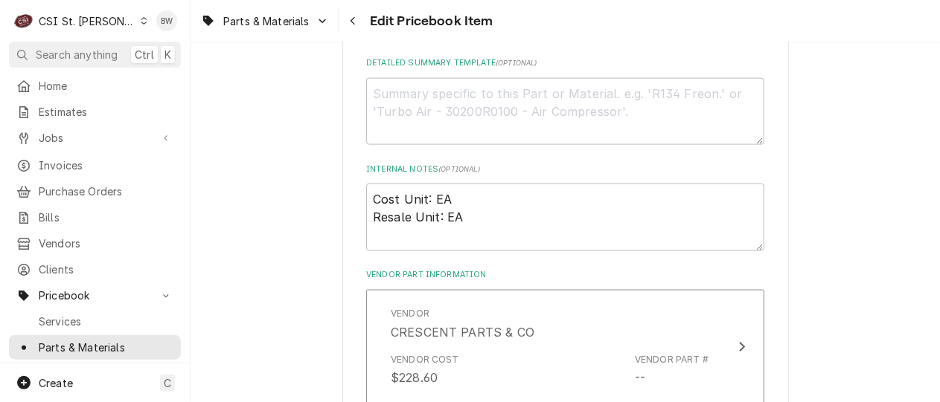
scroll to position [967, 0]
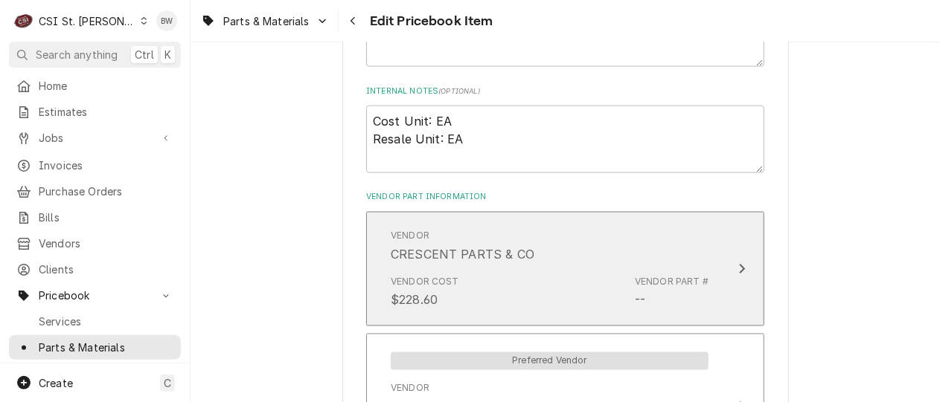
click at [543, 283] on div "Vendor Cost $228.60 Vendor Part # --" at bounding box center [550, 292] width 318 height 46
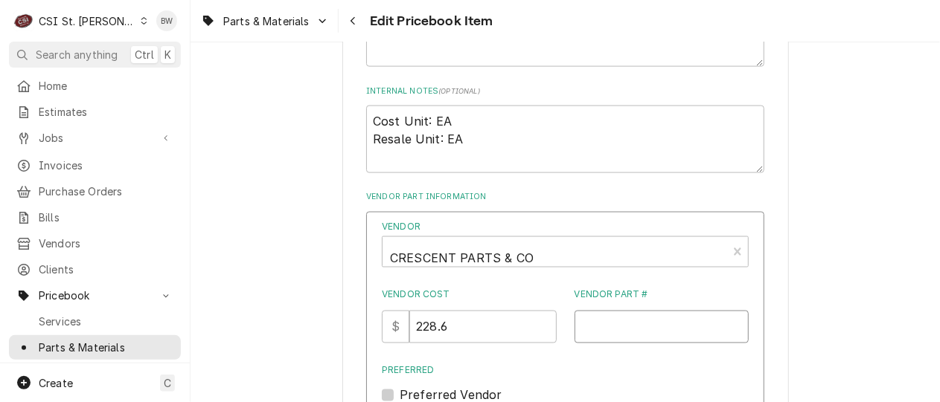
click at [580, 327] on input "Vendor Part #" at bounding box center [661, 327] width 175 height 33
paste input "998050001"
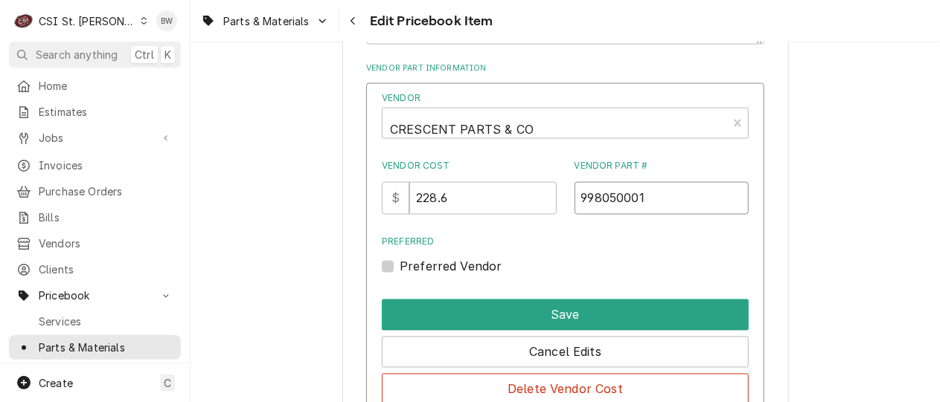
scroll to position [1190, 0]
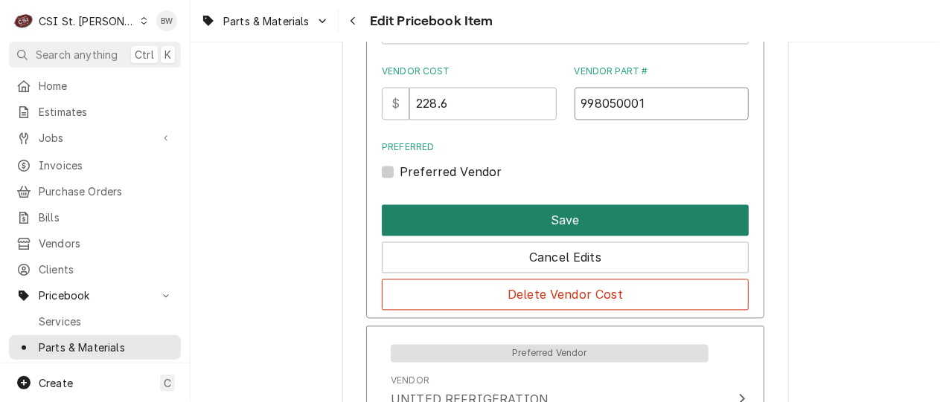
type input "998050001"
click at [550, 222] on button "Save" at bounding box center [565, 220] width 367 height 31
type textarea "x"
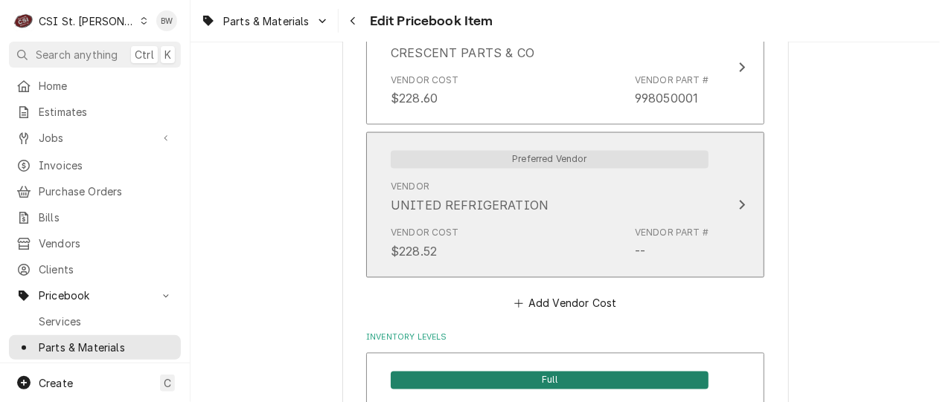
scroll to position [1196, 0]
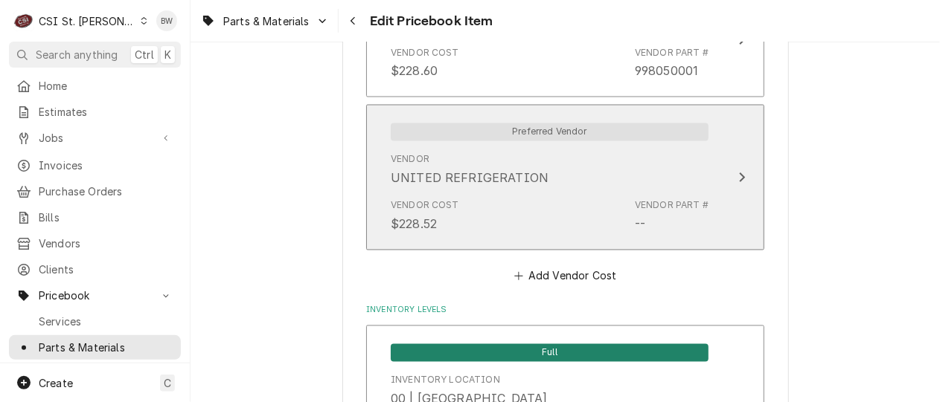
click at [549, 206] on div "Vendor Cost $228.52 Vendor Part # --" at bounding box center [550, 216] width 318 height 46
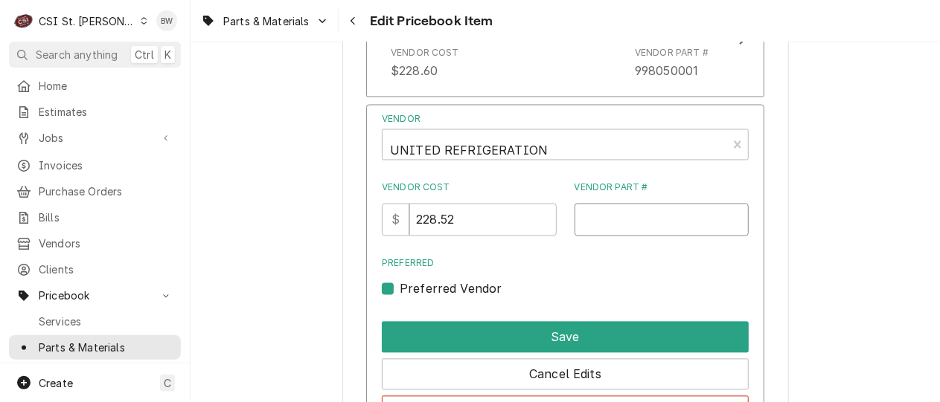
click at [580, 222] on input "Vendor Part #" at bounding box center [661, 220] width 175 height 33
paste input "998050001"
type input "998050001"
drag, startPoint x: 482, startPoint y: 224, endPoint x: 408, endPoint y: 222, distance: 74.4
click at [408, 222] on div "$ 228.52" at bounding box center [469, 220] width 175 height 33
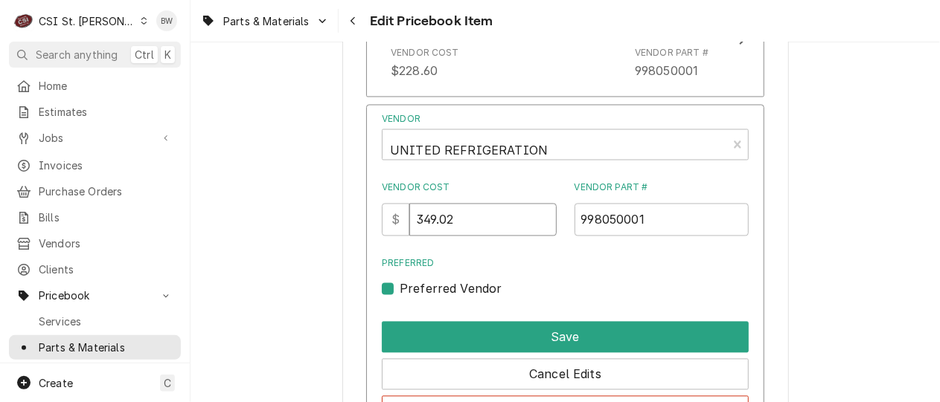
type input "349.02"
click at [499, 247] on div "Vendor UNITED REFRIGERATION Vendor Cost $ 349.02 Vendor Part # 998050001 Prefer…" at bounding box center [565, 205] width 367 height 185
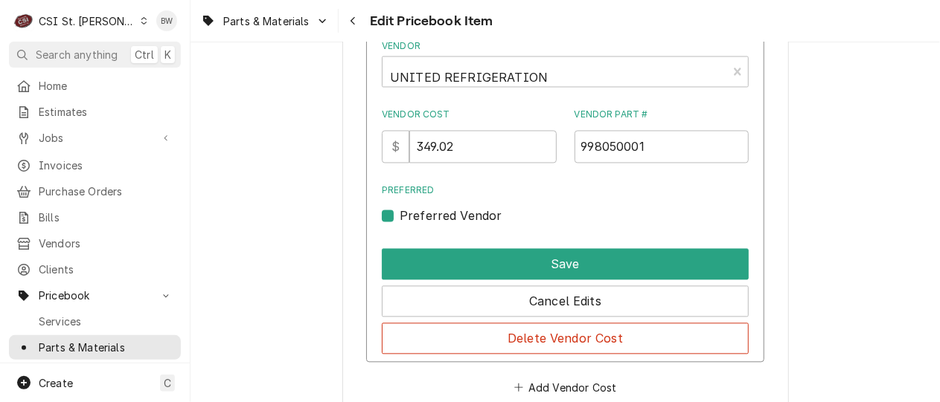
scroll to position [1345, 0]
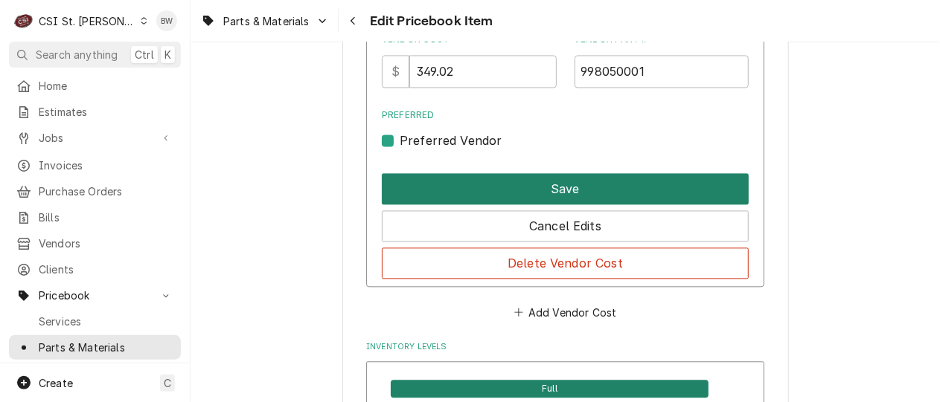
click at [543, 187] on button "Save" at bounding box center [565, 188] width 367 height 31
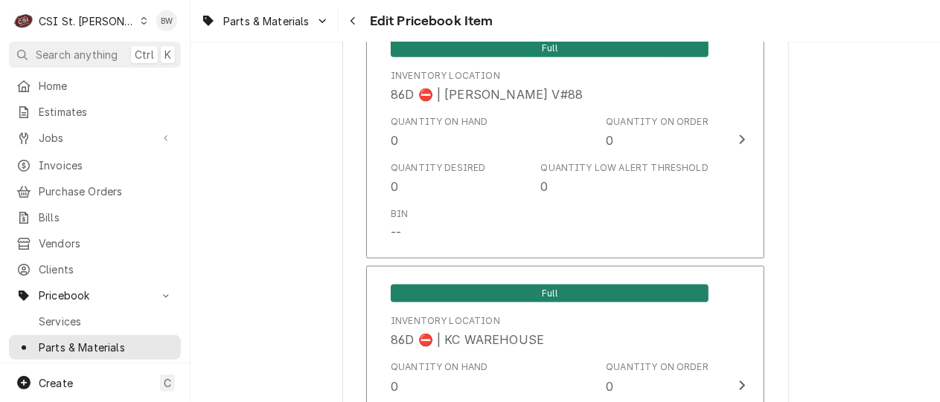
scroll to position [13014, 0]
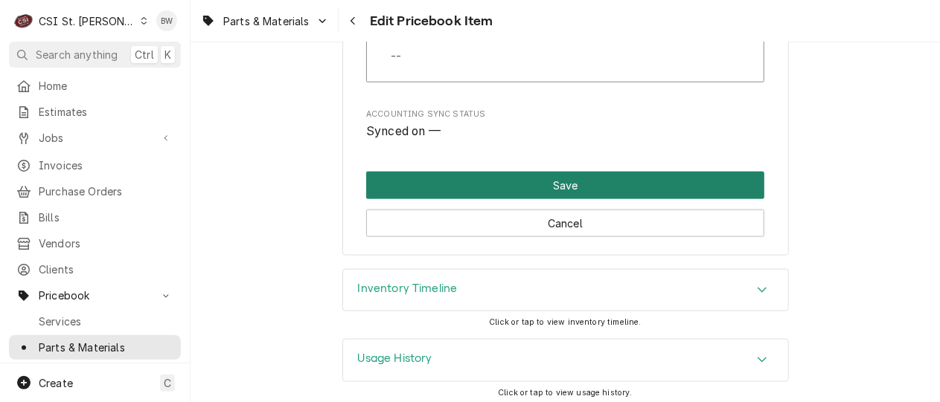
click at [486, 182] on button "Save" at bounding box center [565, 186] width 398 height 28
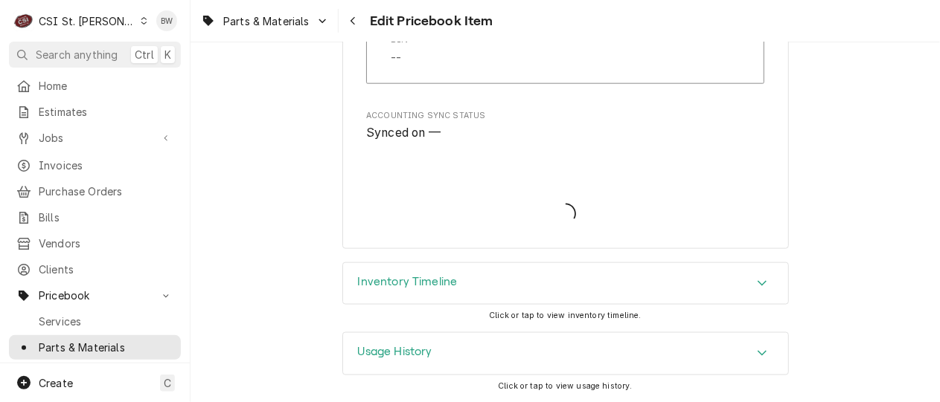
scroll to position [13006, 0]
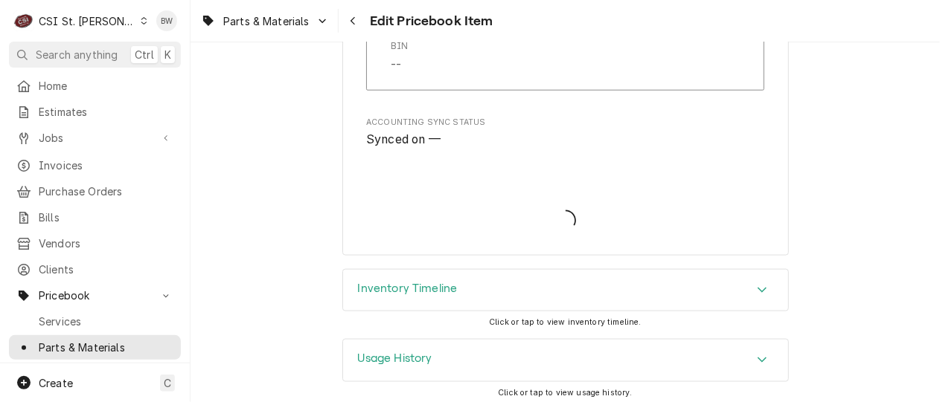
type textarea "x"
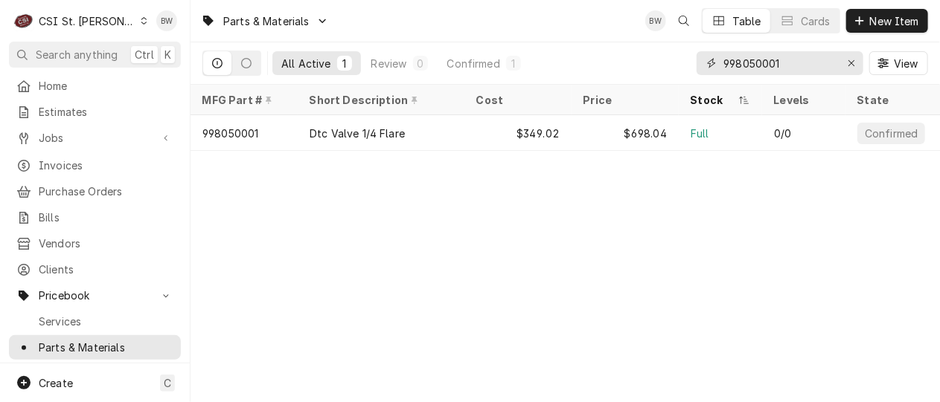
drag, startPoint x: 789, startPoint y: 61, endPoint x: 716, endPoint y: 55, distance: 72.4
click at [716, 55] on div "998050001" at bounding box center [779, 63] width 167 height 24
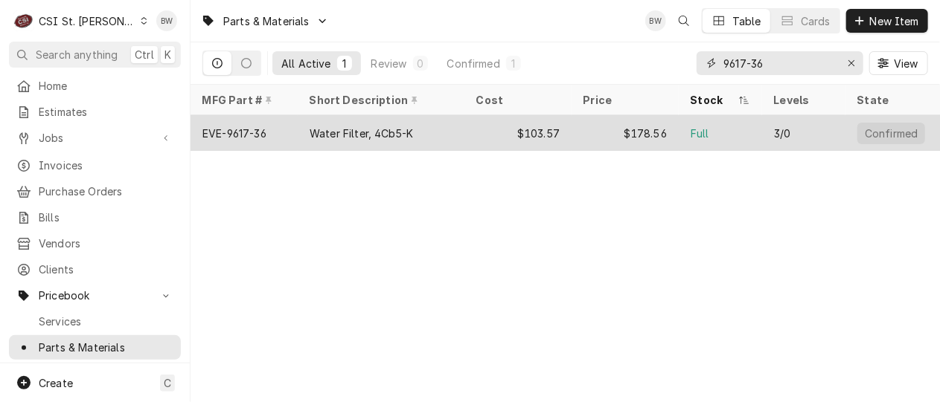
type input "9617-36"
click at [308, 126] on div "Water Filter, 4Cb5-K" at bounding box center [381, 133] width 167 height 36
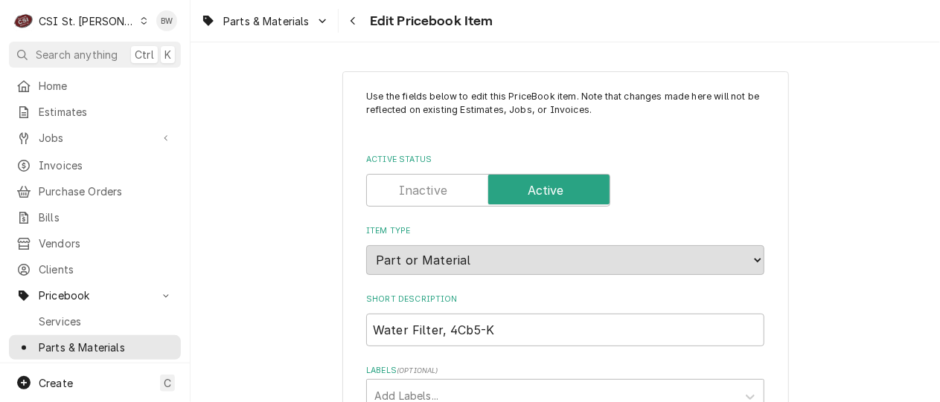
type textarea "x"
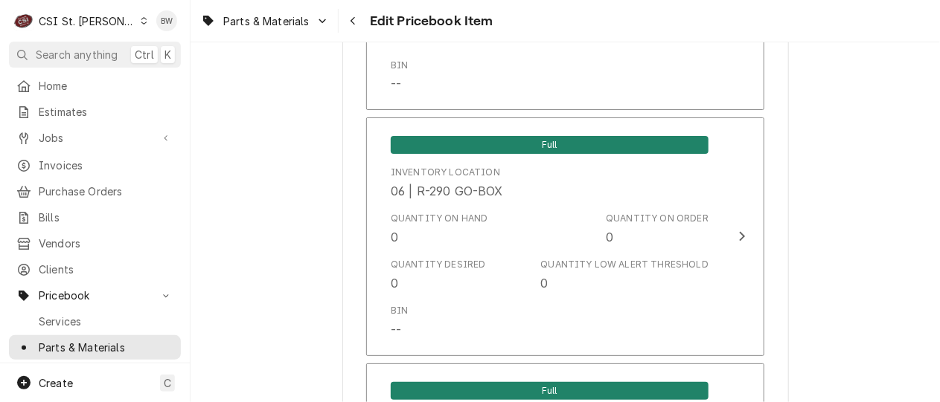
scroll to position [9373, 0]
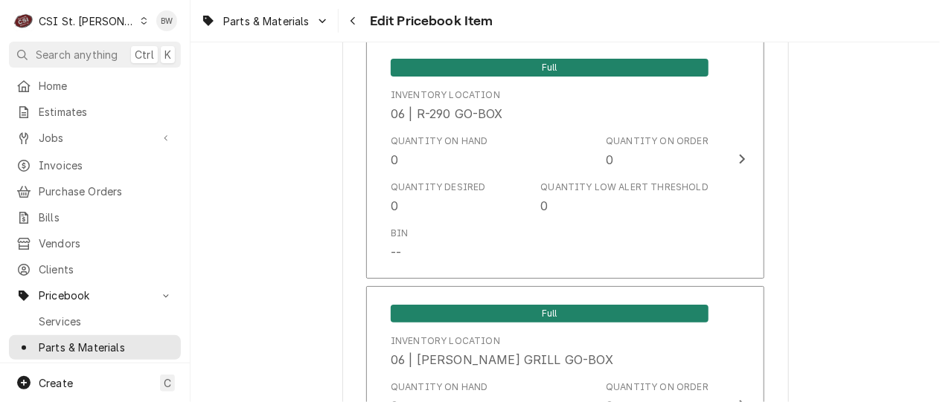
click at [141, 19] on icon "Dynamic Content Wrapper" at bounding box center [144, 20] width 6 height 7
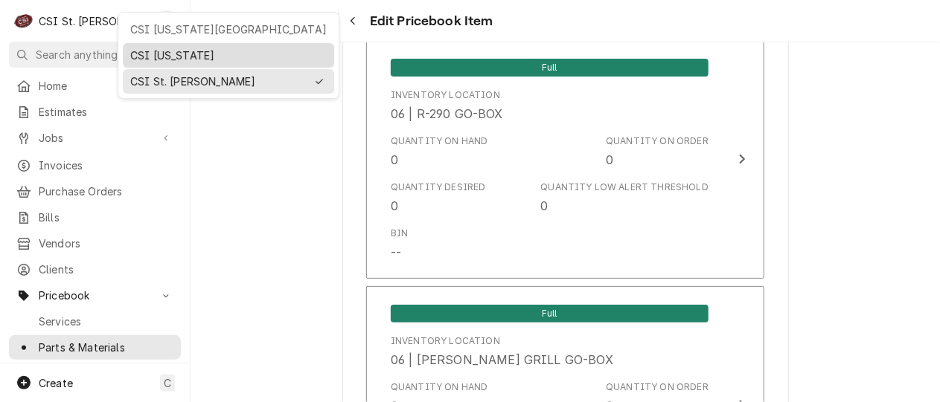
click at [132, 53] on div "CSI [US_STATE]" at bounding box center [228, 56] width 196 height 16
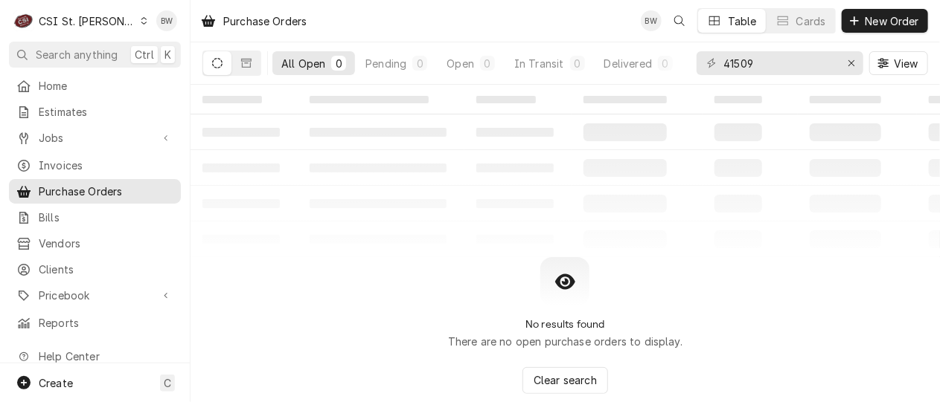
drag, startPoint x: 774, startPoint y: 63, endPoint x: 718, endPoint y: 62, distance: 55.8
click at [710, 63] on div "41509" at bounding box center [779, 63] width 167 height 24
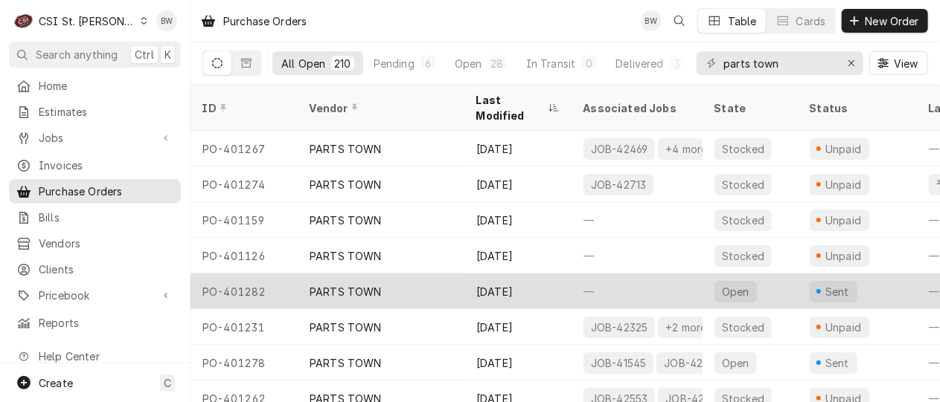
type input "parts town"
click at [250, 274] on div "PO-401282" at bounding box center [243, 292] width 107 height 36
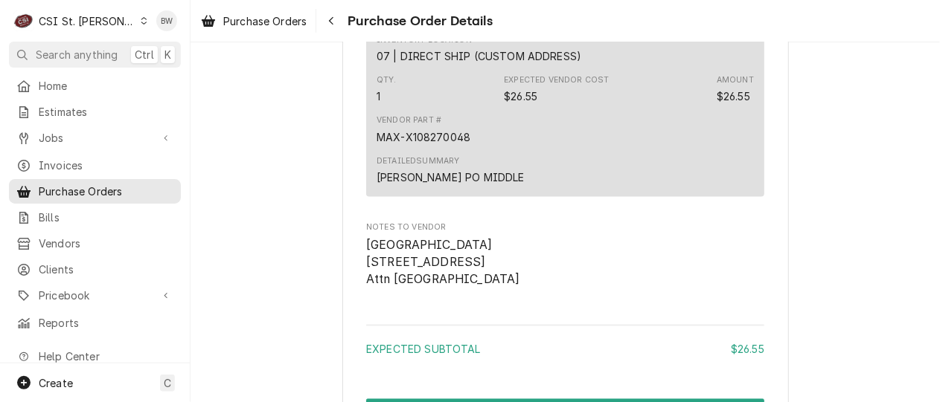
scroll to position [893, 0]
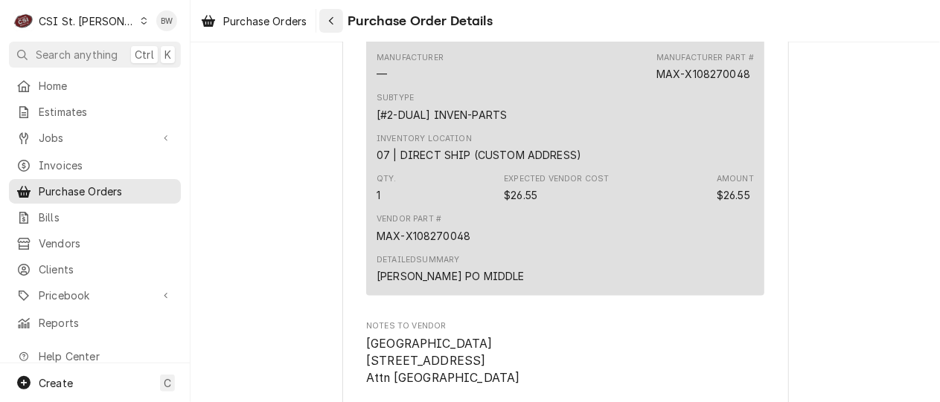
click at [334, 18] on icon "Navigate back" at bounding box center [331, 21] width 7 height 10
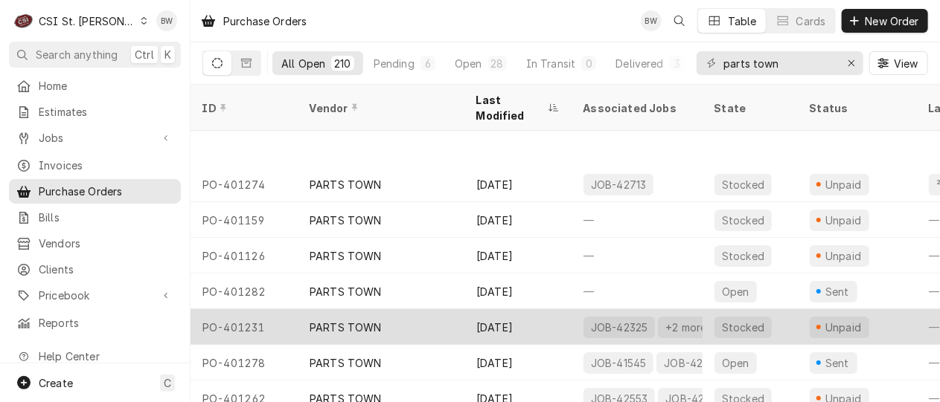
scroll to position [113, 0]
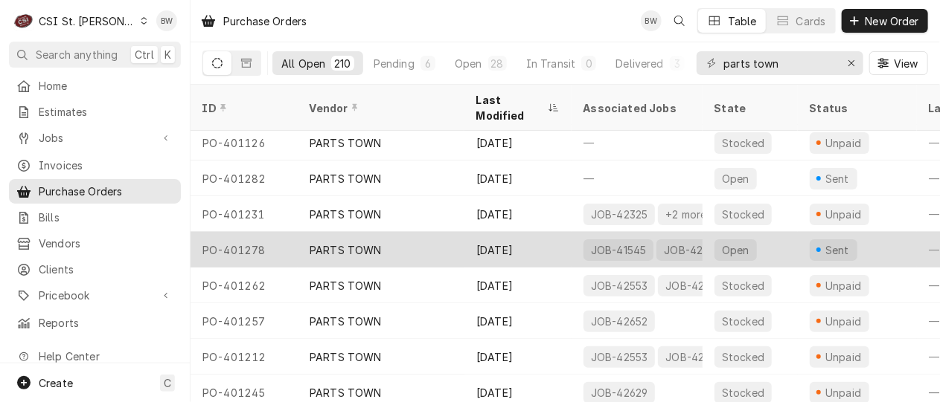
click at [246, 232] on div "PO-401278" at bounding box center [243, 250] width 107 height 36
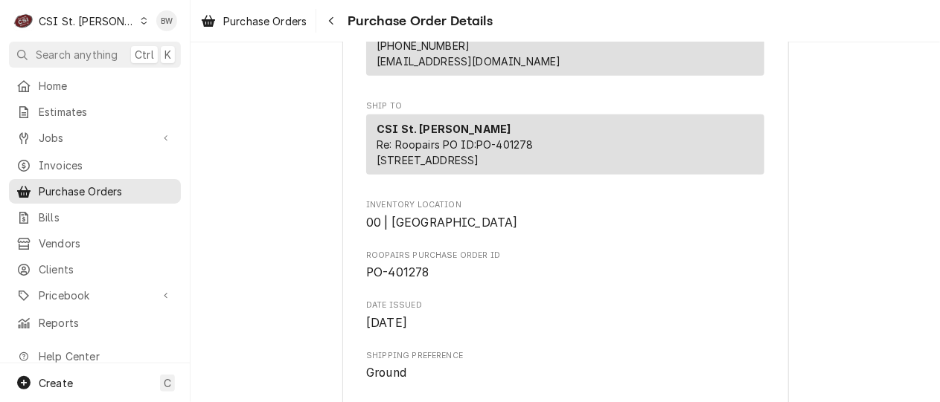
scroll to position [372, 0]
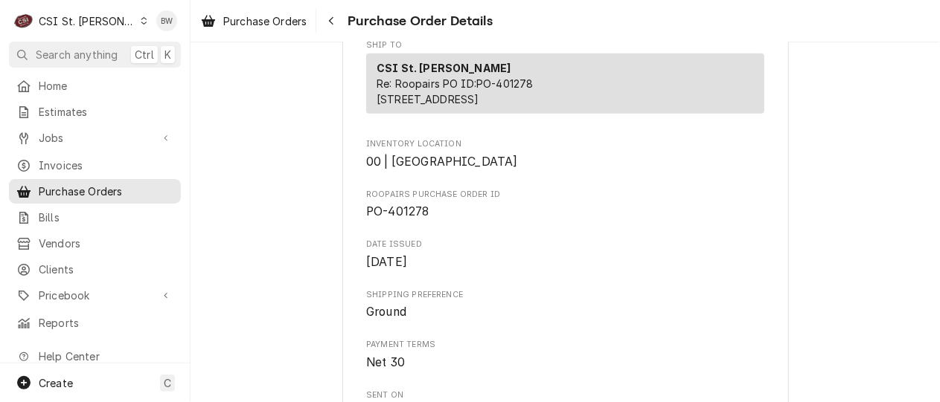
click at [141, 20] on icon "Dynamic Content Wrapper" at bounding box center [144, 20] width 7 height 7
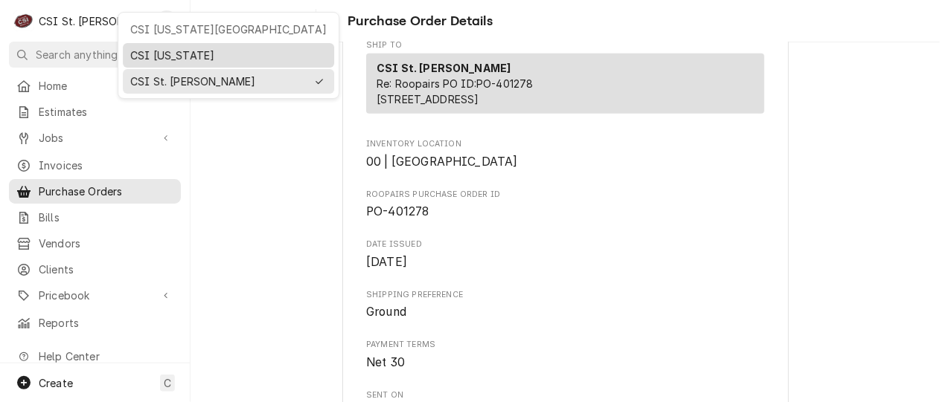
click at [126, 54] on div "CSI [US_STATE]" at bounding box center [228, 55] width 205 height 19
